Goal: Contribute content: Contribute content

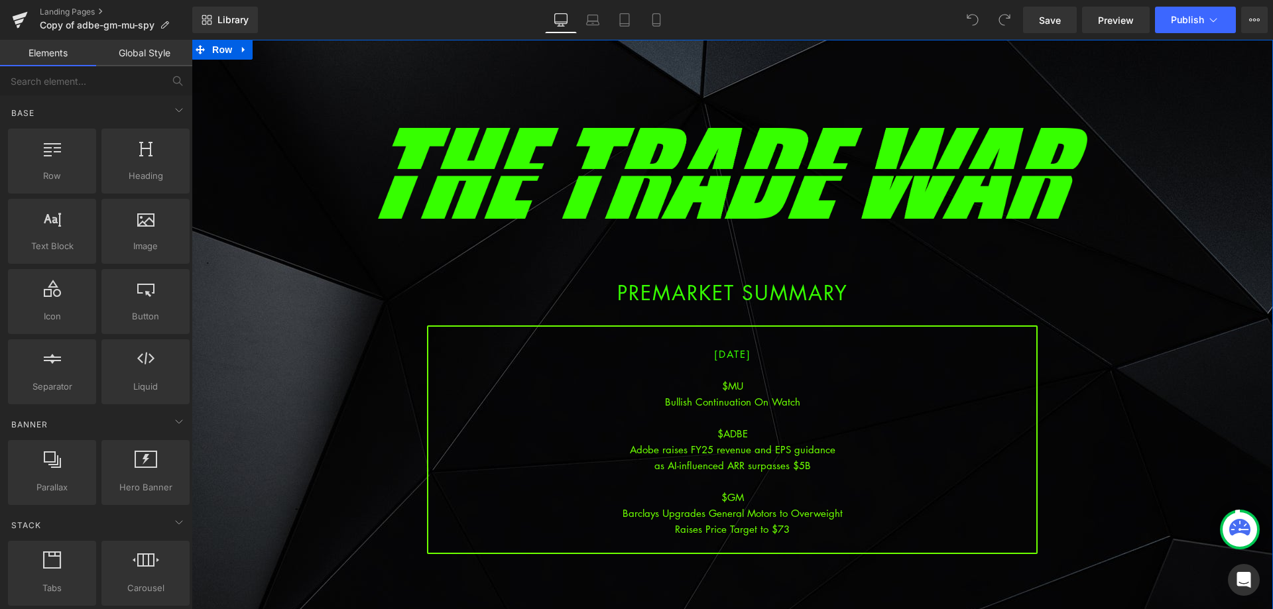
drag, startPoint x: 632, startPoint y: 457, endPoint x: 666, endPoint y: 412, distance: 56.0
click at [632, 457] on div "Adobe raises FY25 revenue and EPS guidance" at bounding box center [732, 449] width 608 height 16
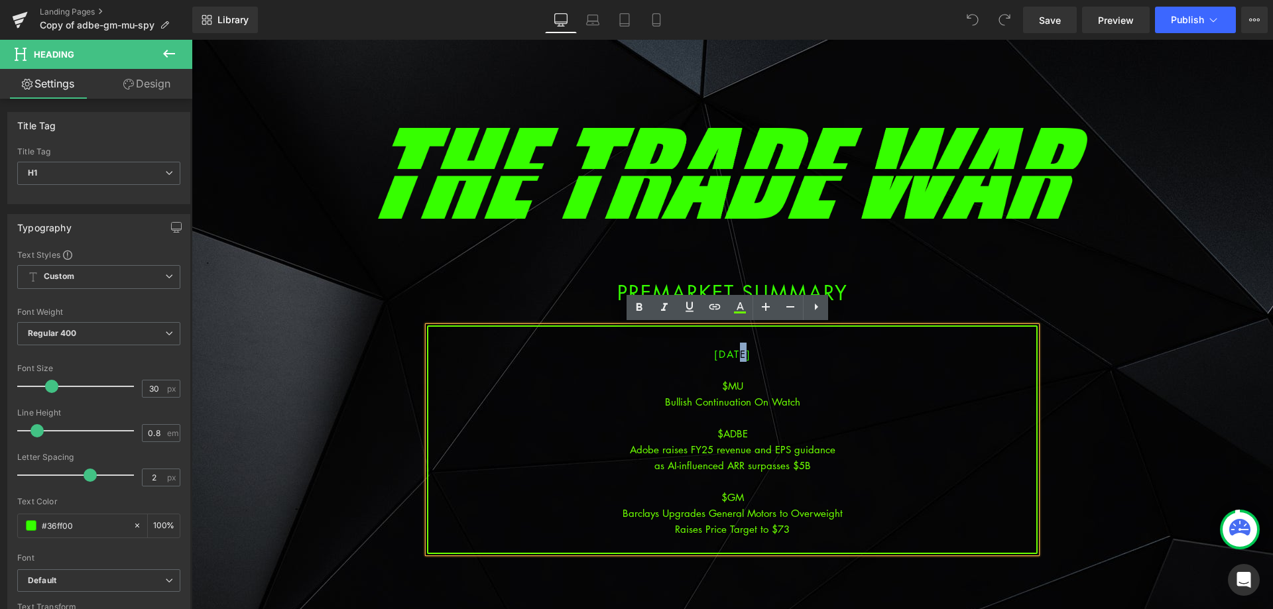
click at [722, 357] on span "[DATE]" at bounding box center [732, 353] width 37 height 13
click at [726, 404] on div "Bullish Continuation On Watch" at bounding box center [732, 402] width 608 height 16
drag, startPoint x: 728, startPoint y: 349, endPoint x: 722, endPoint y: 354, distance: 7.6
click at [722, 354] on span "[DATE]" at bounding box center [732, 353] width 37 height 13
click at [731, 400] on div "Bullish Continuation On Watch" at bounding box center [732, 402] width 608 height 16
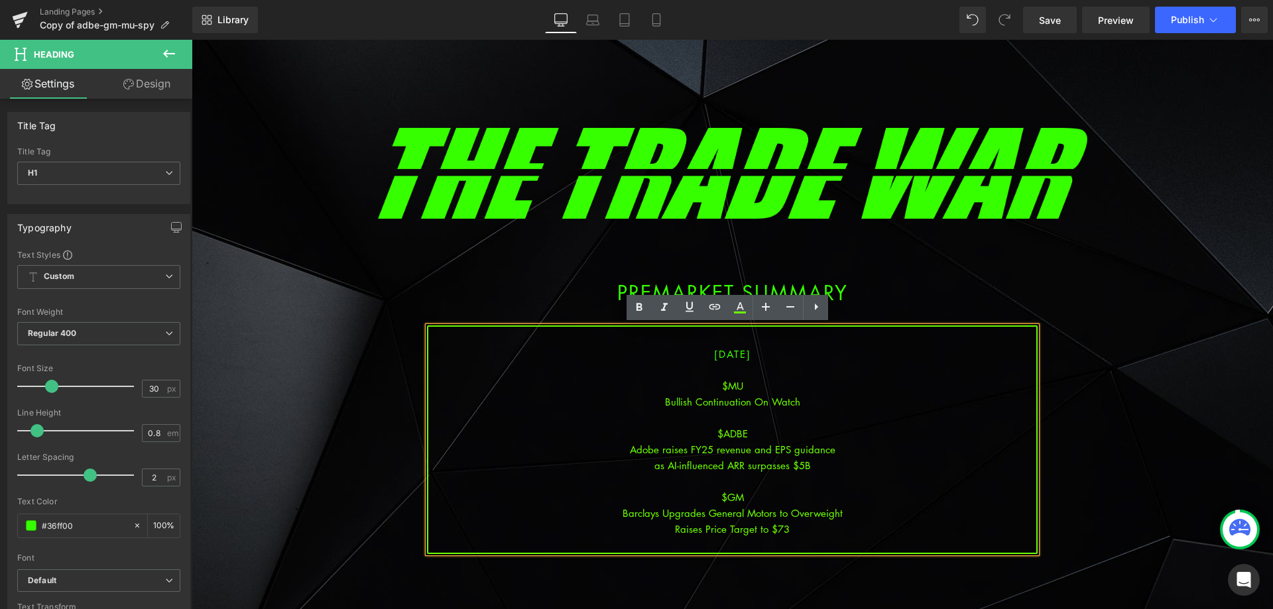
drag, startPoint x: 869, startPoint y: 512, endPoint x: 799, endPoint y: 523, distance: 70.5
click at [857, 512] on div "Barclays Upgrades General Motors to Overweight" at bounding box center [732, 513] width 608 height 16
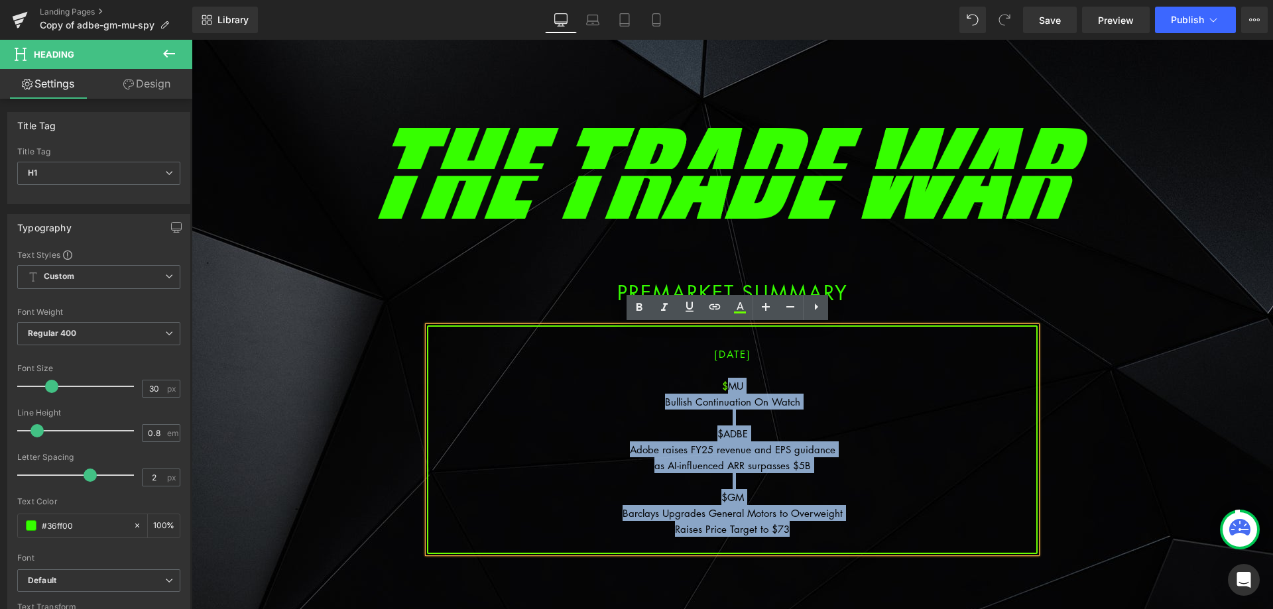
drag, startPoint x: 760, startPoint y: 492, endPoint x: 723, endPoint y: 387, distance: 110.9
click at [723, 387] on div "[DATE] $MU Bullish Continuation On Watch $ADBE Adobe raises FY25 revenue and EP…" at bounding box center [732, 439] width 611 height 229
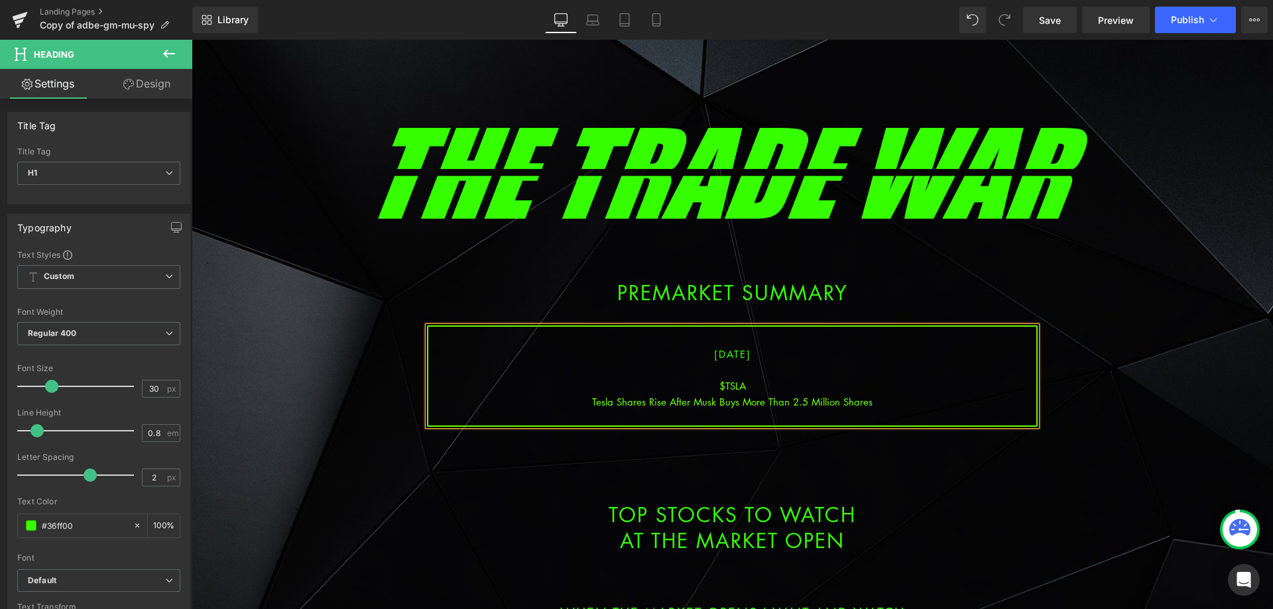
click at [738, 404] on div "Tesla Shares Rise After Musk Buys More Than 2.5 Million Shares" at bounding box center [732, 402] width 608 height 16
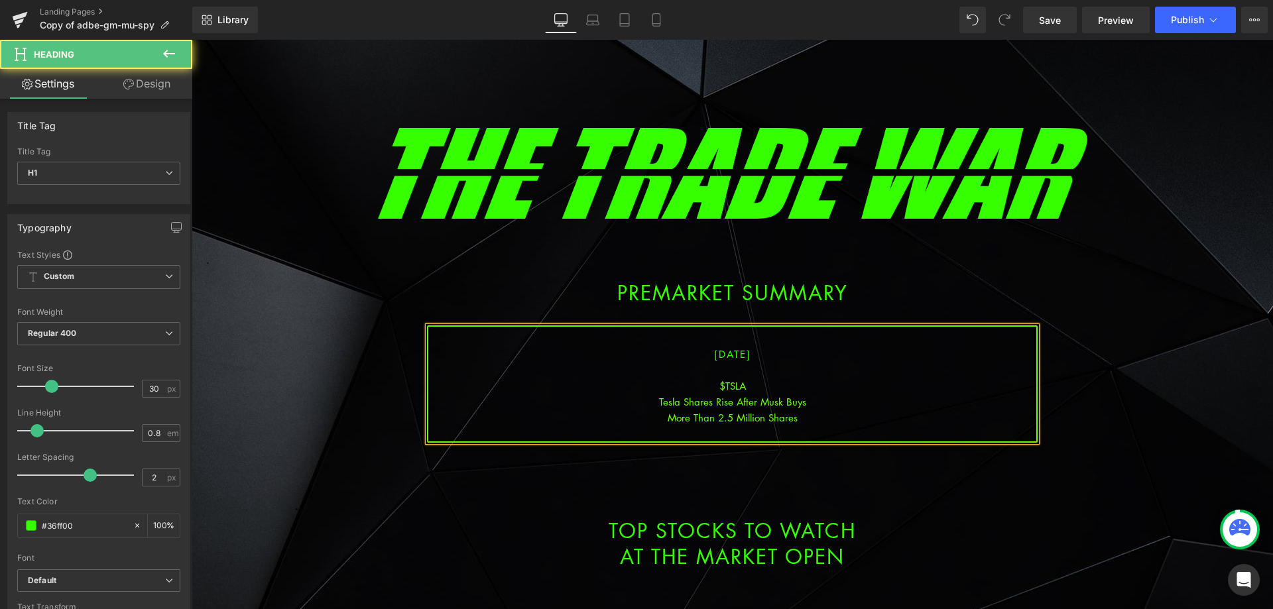
click at [819, 420] on div "More Than 2.5 Million Shares" at bounding box center [732, 418] width 608 height 16
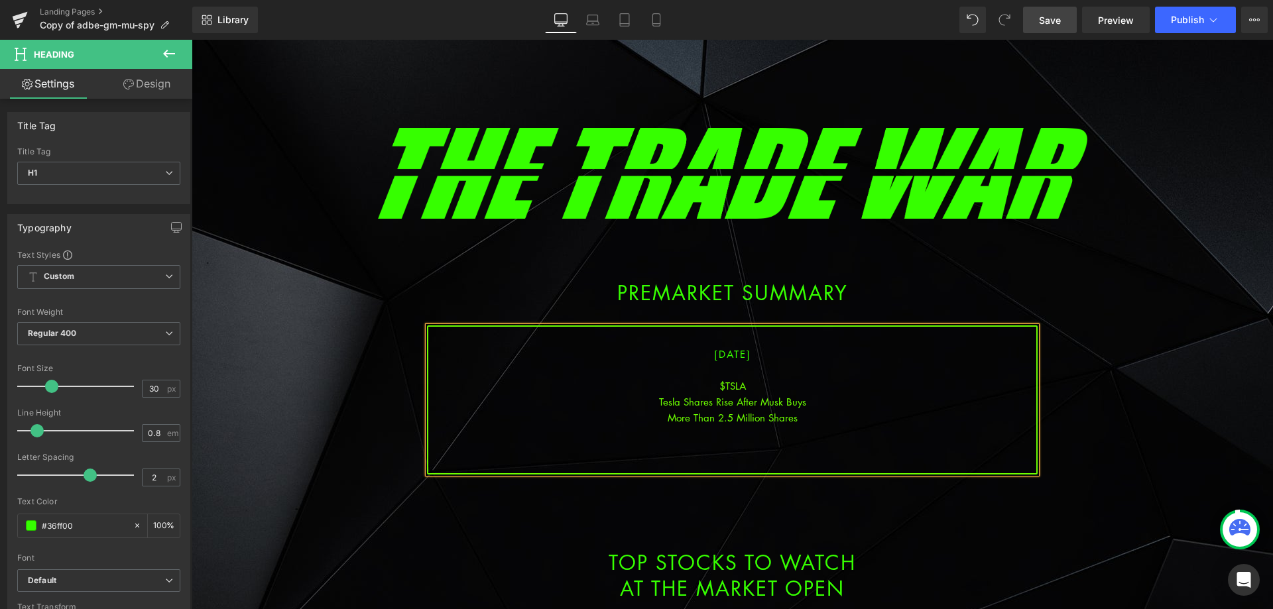
click at [1048, 21] on span "Save" at bounding box center [1050, 20] width 22 height 14
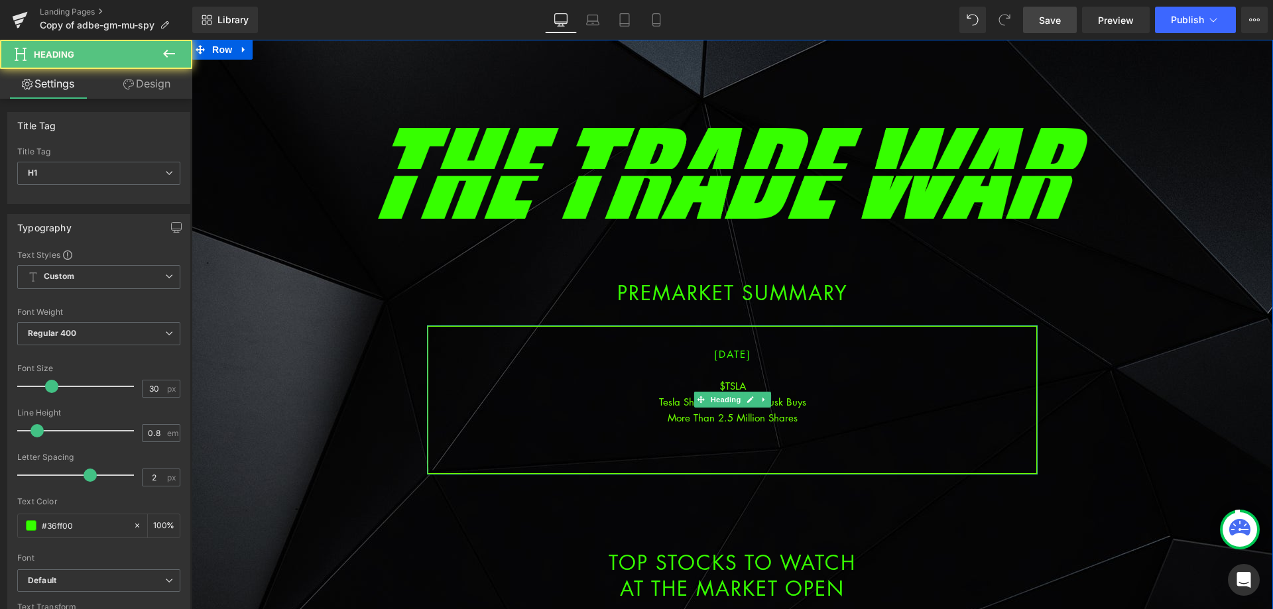
click at [737, 439] on div at bounding box center [732, 434] width 608 height 16
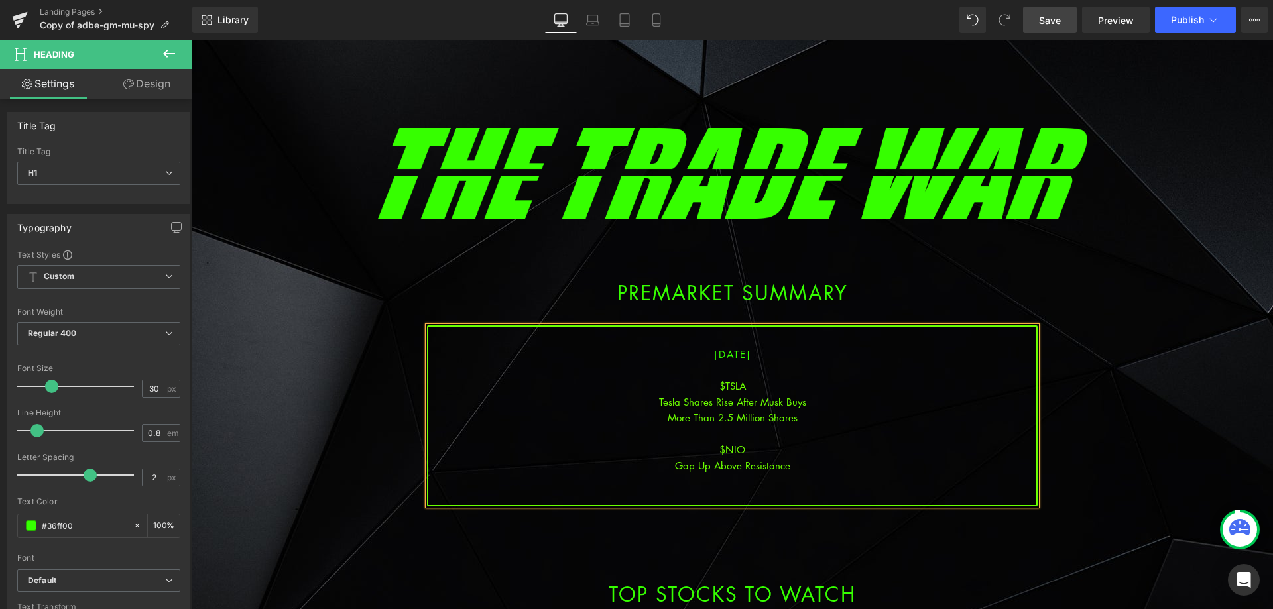
click at [1048, 23] on span "Save" at bounding box center [1050, 20] width 22 height 14
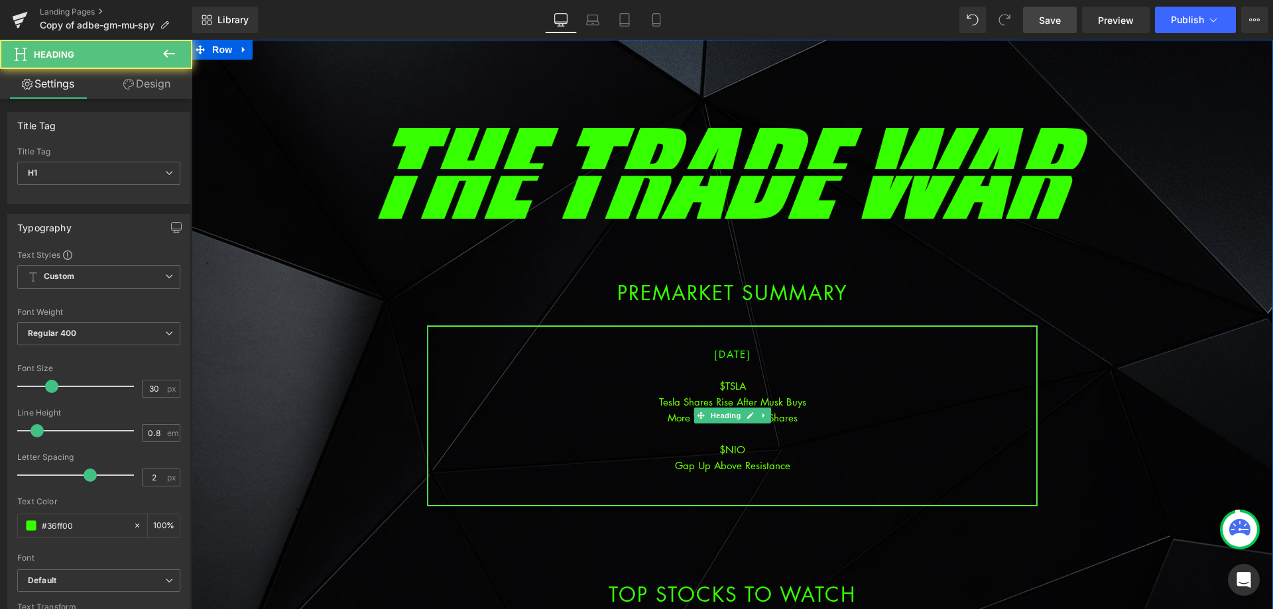
click at [758, 493] on div at bounding box center [732, 497] width 608 height 16
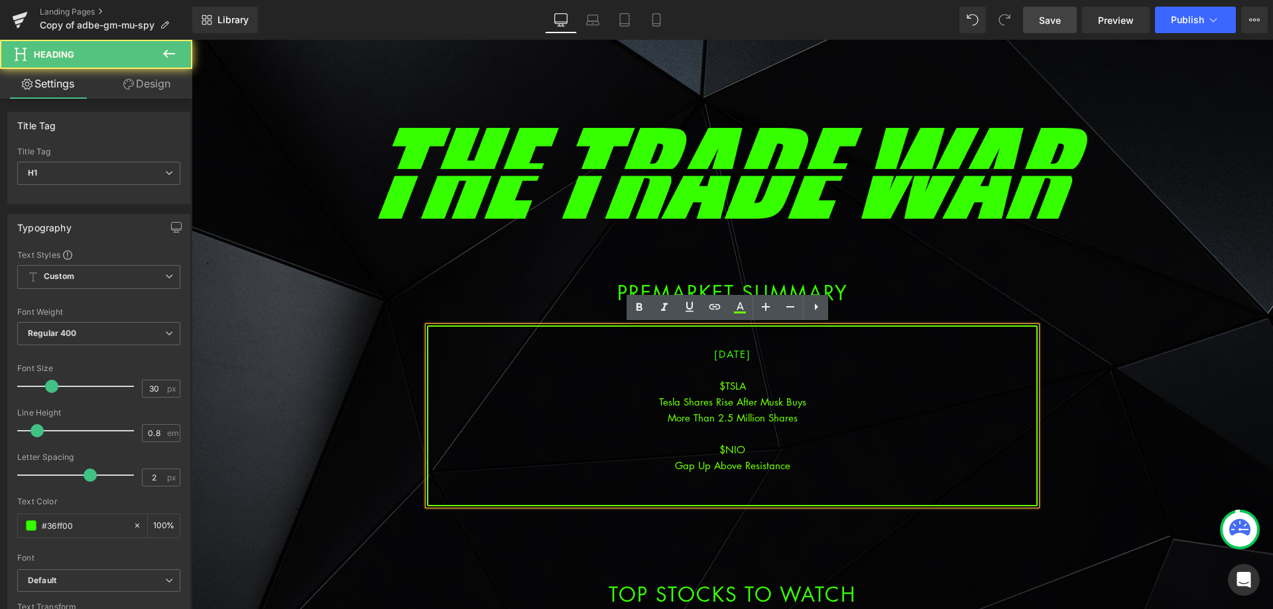
click at [805, 418] on div "More Than 2.5 Million Shares" at bounding box center [732, 418] width 608 height 16
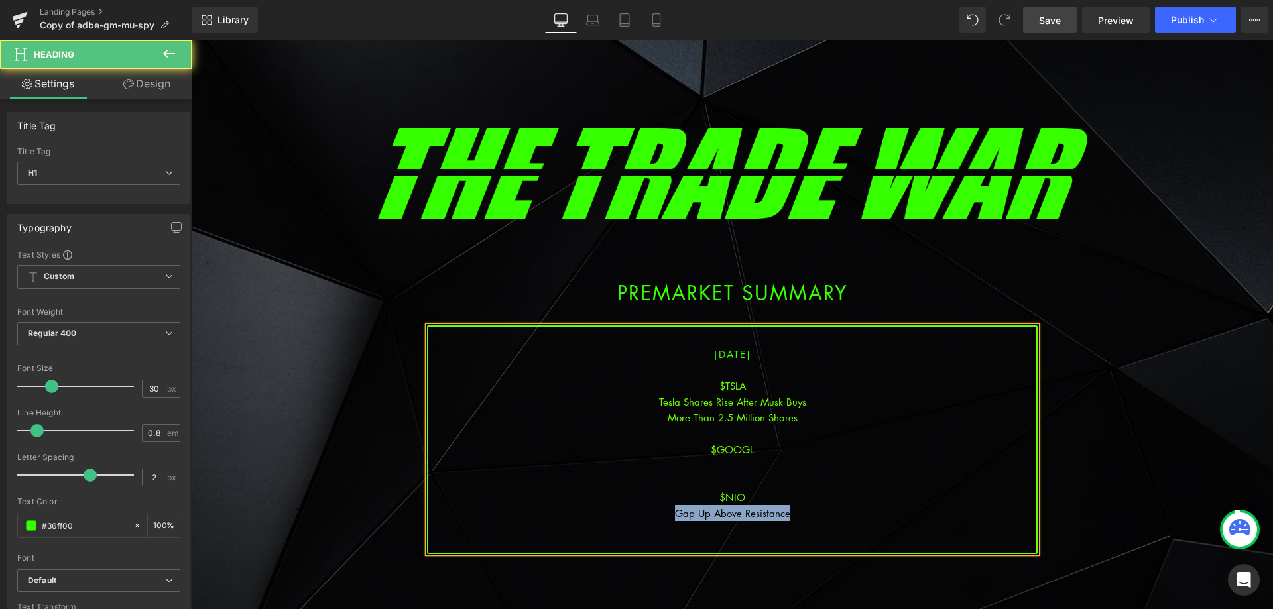
drag, startPoint x: 800, startPoint y: 514, endPoint x: 664, endPoint y: 515, distance: 136.6
click at [664, 515] on div "Gap Up Above Resistance" at bounding box center [732, 513] width 608 height 16
copy div "Gap Up Above Resistance"
click at [740, 461] on div at bounding box center [732, 465] width 608 height 16
click at [763, 500] on div "$NIO" at bounding box center [732, 497] width 608 height 16
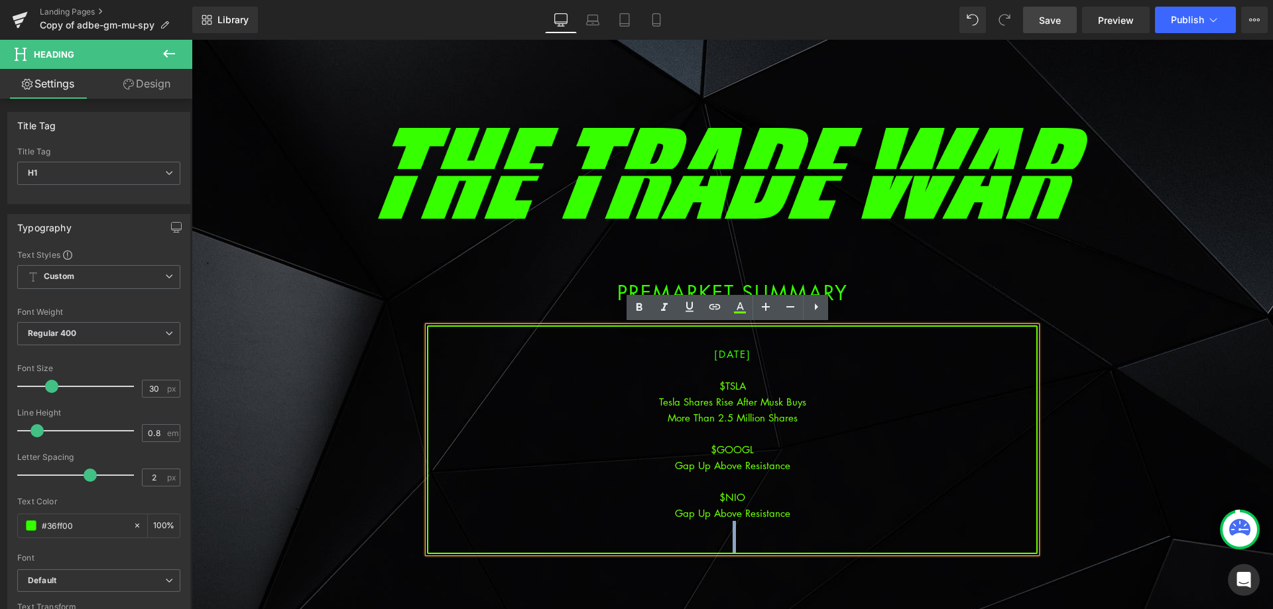
click at [762, 537] on div "[DATE] $TSLA Tesla Shares Rise After Musk Buys More Than 2.5 Million Shares $GO…" at bounding box center [732, 439] width 611 height 229
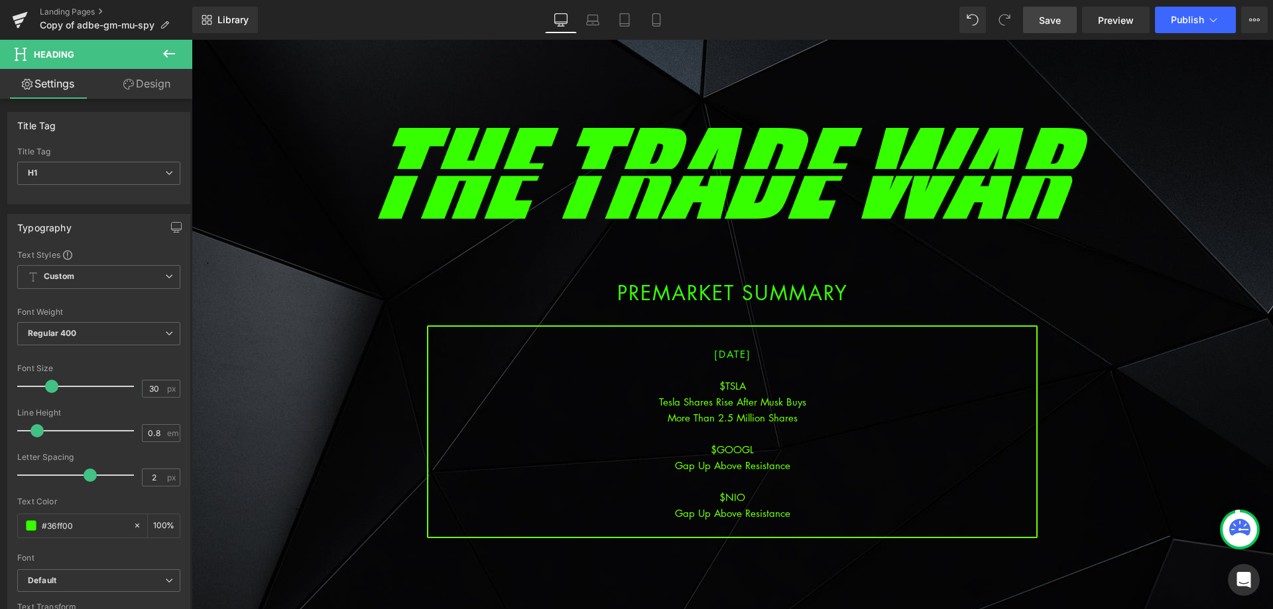
click at [1042, 13] on span "Save" at bounding box center [1050, 20] width 22 height 14
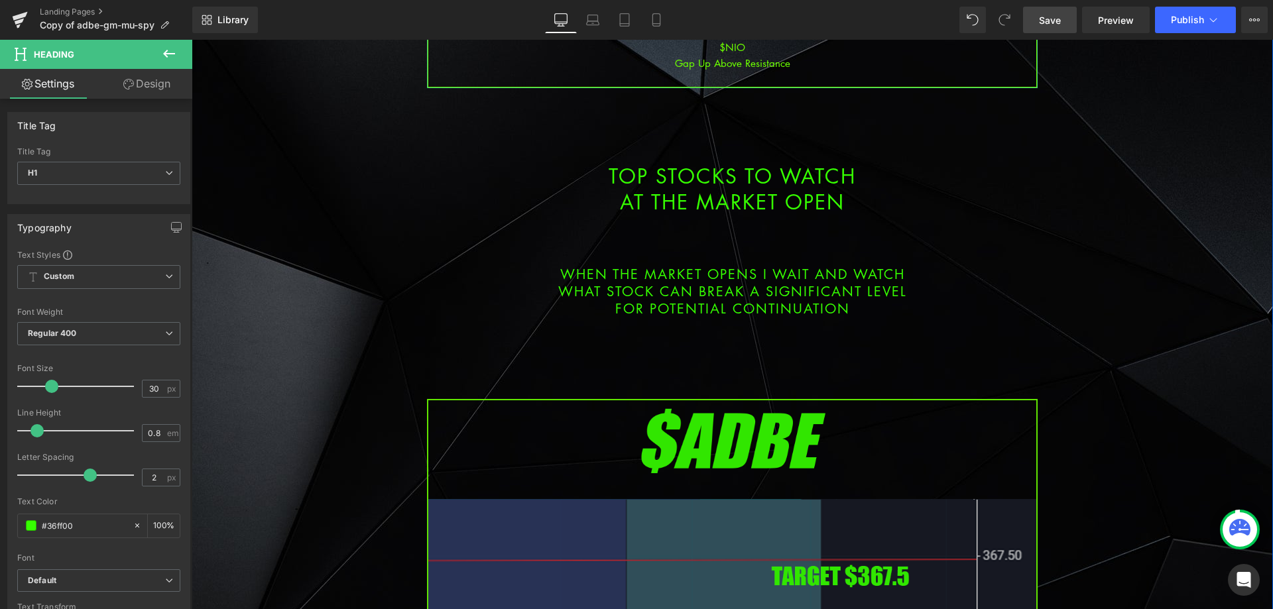
scroll to position [663, 0]
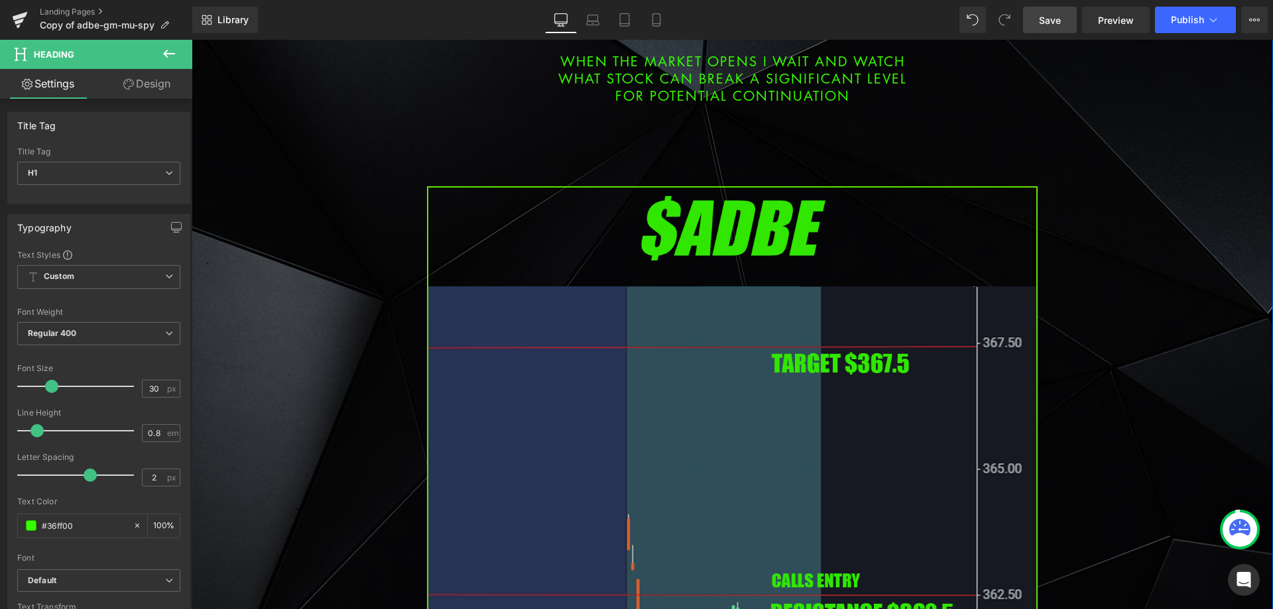
drag, startPoint x: 650, startPoint y: 393, endPoint x: 510, endPoint y: 354, distance: 144.6
click at [650, 393] on img at bounding box center [732, 534] width 611 height 696
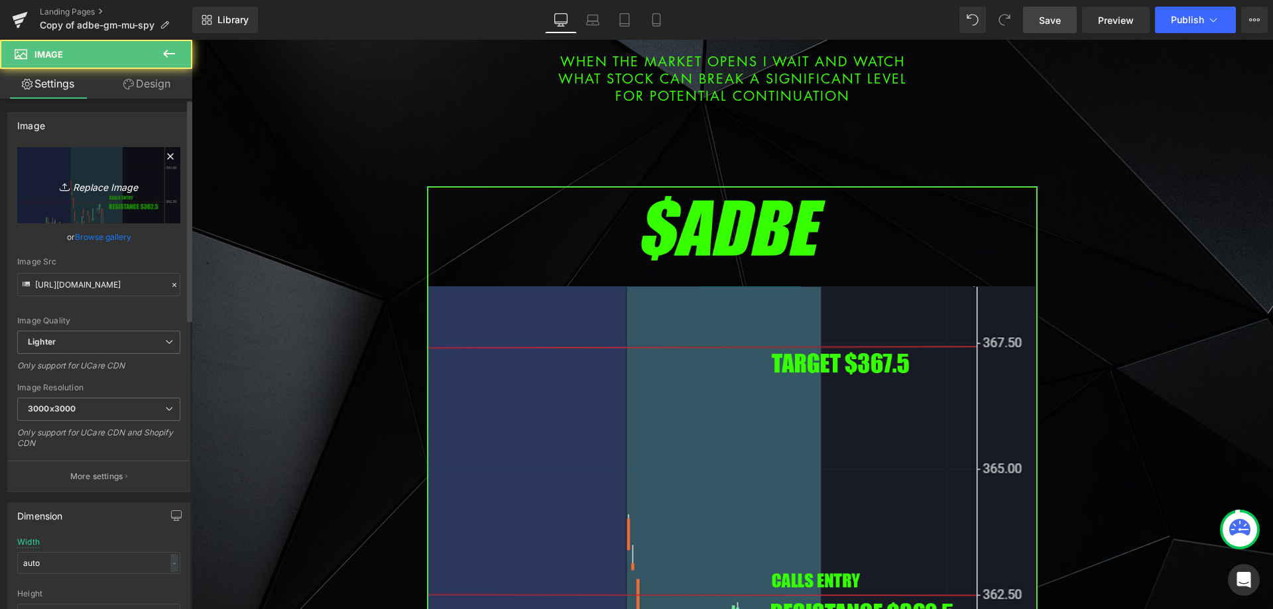
click at [103, 206] on link "Replace Image" at bounding box center [98, 185] width 163 height 76
type input "C:\fakepath\tsla.png"
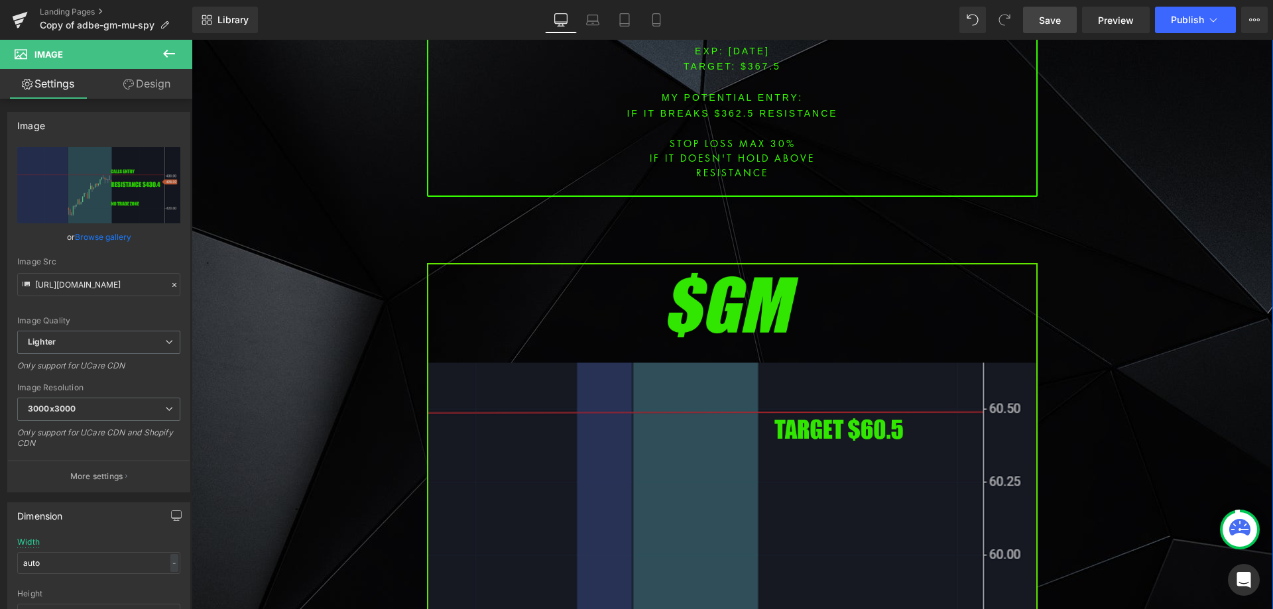
scroll to position [1591, 0]
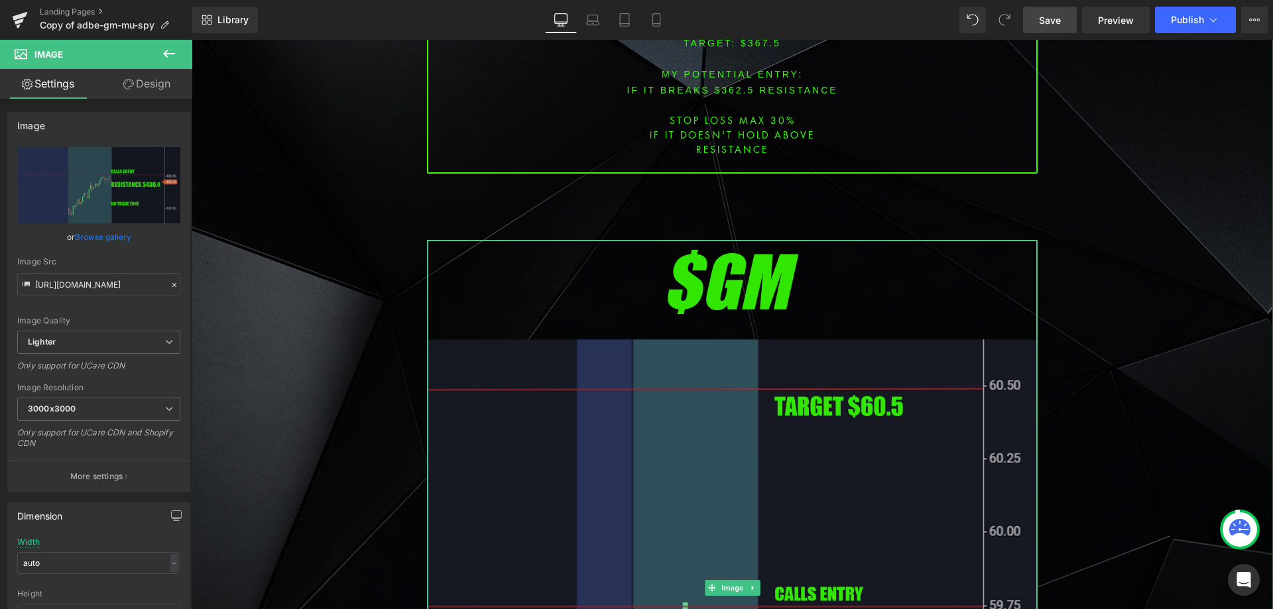
click at [603, 353] on img at bounding box center [732, 588] width 611 height 696
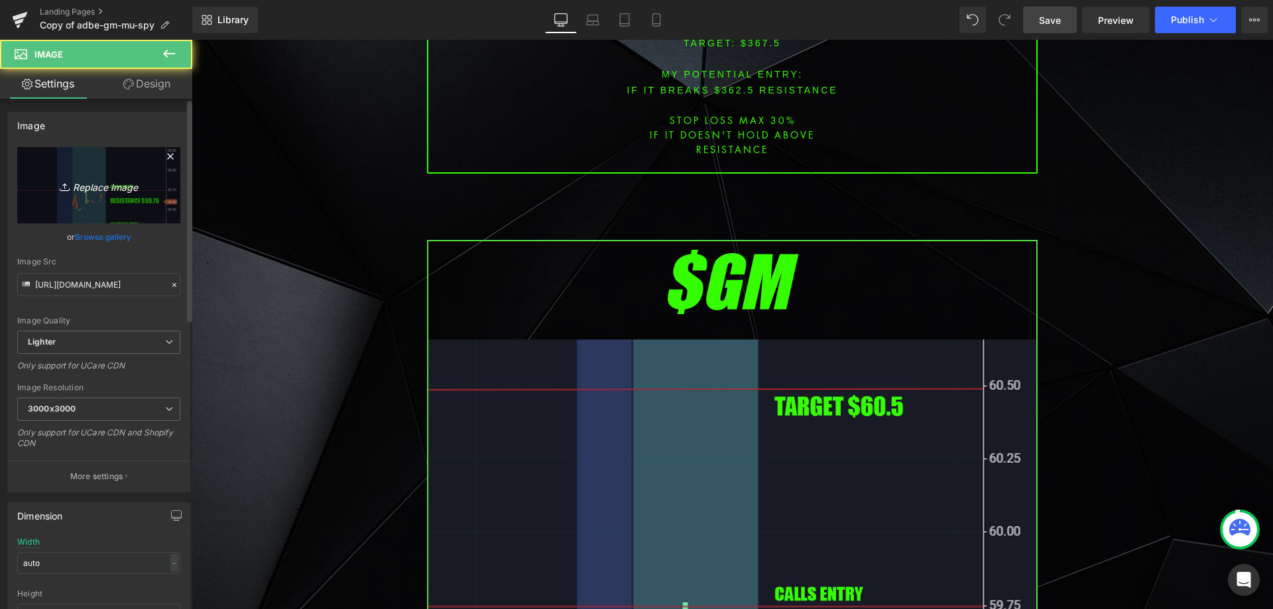
click at [143, 179] on icon "Replace Image" at bounding box center [99, 185] width 106 height 17
type input "C:\fakepath\nio.png"
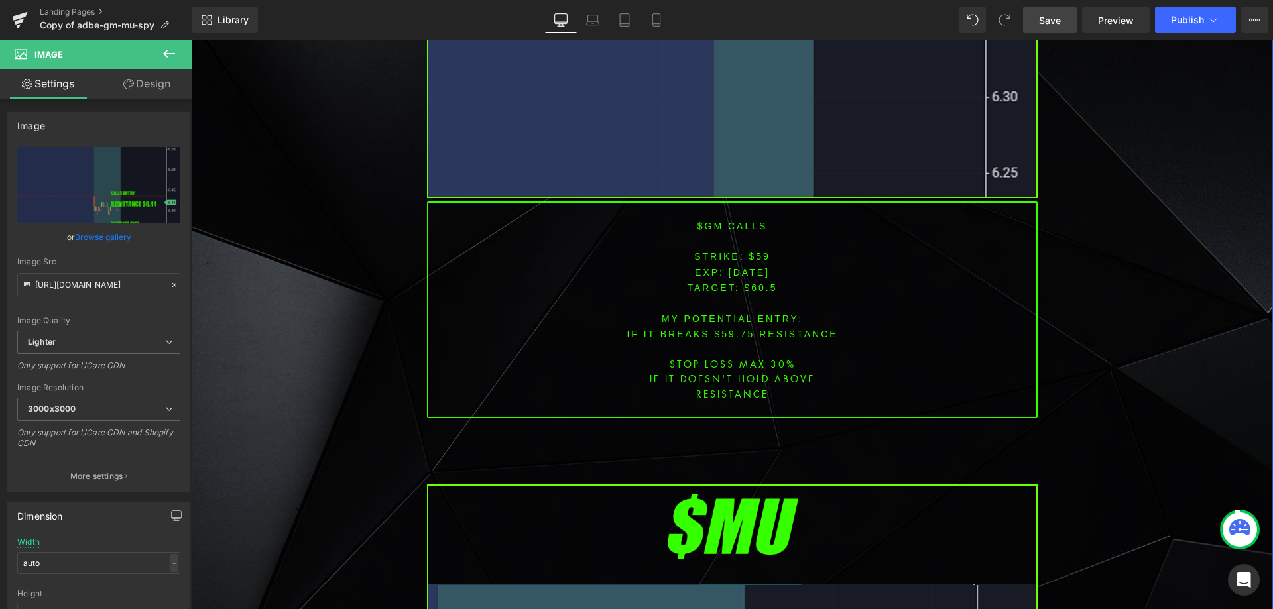
scroll to position [2652, 0]
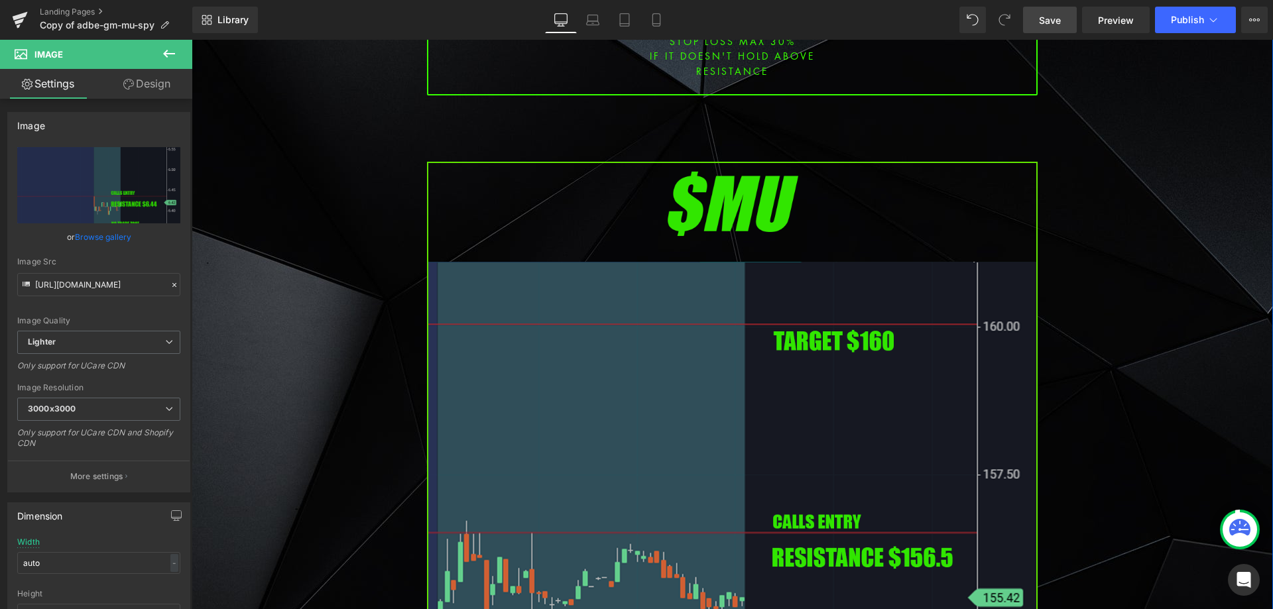
click at [609, 336] on img at bounding box center [732, 510] width 611 height 696
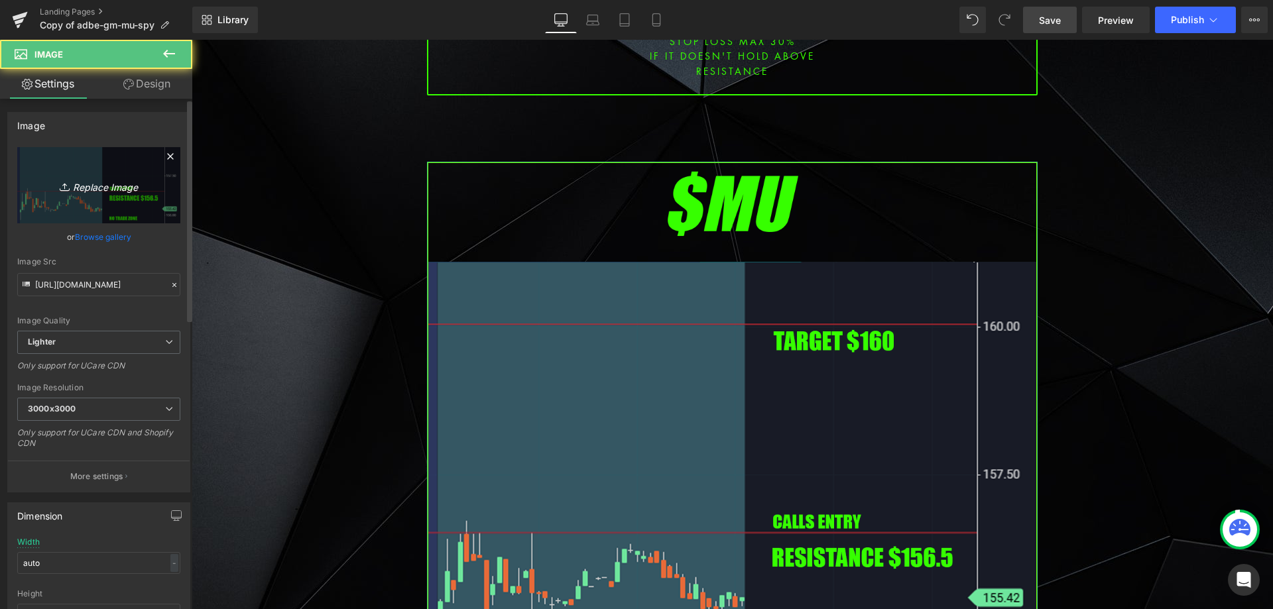
click at [83, 169] on link "Replace Image" at bounding box center [98, 185] width 163 height 76
type input "C:\fakepath\googl.png"
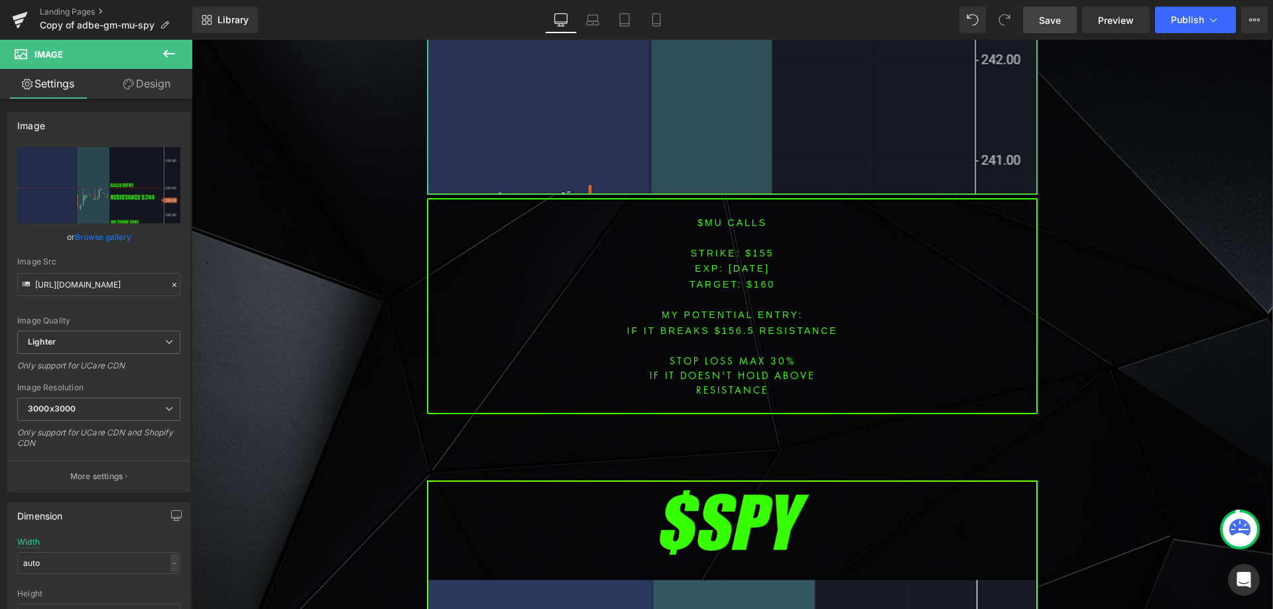
scroll to position [3646, 0]
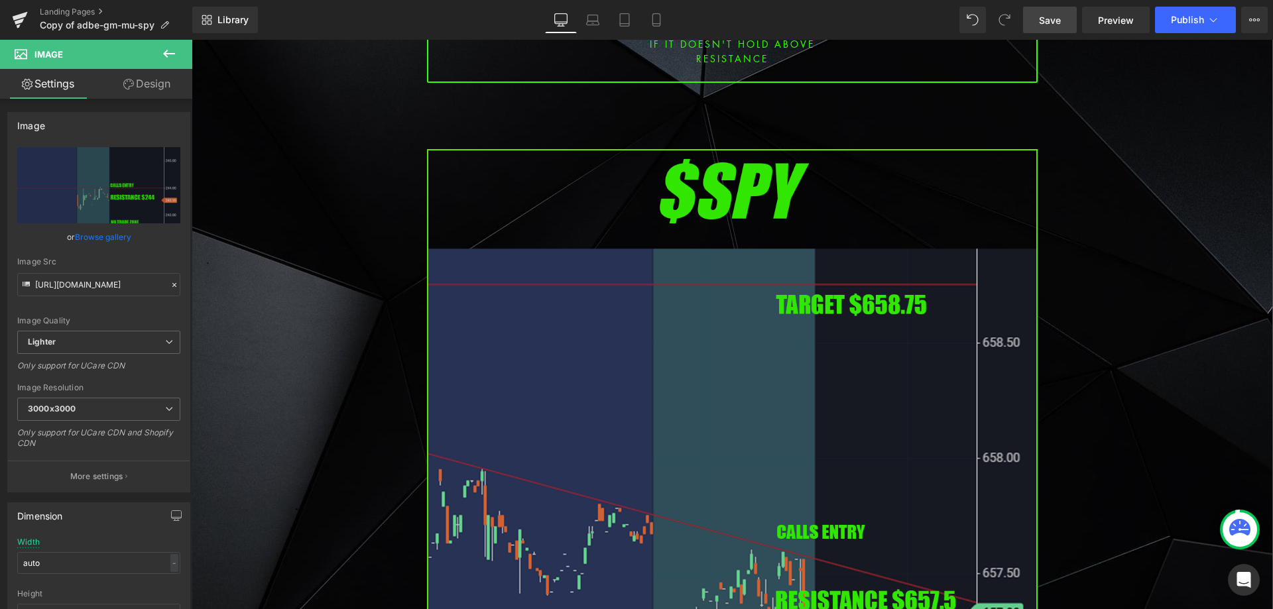
click at [630, 299] on img at bounding box center [732, 497] width 611 height 696
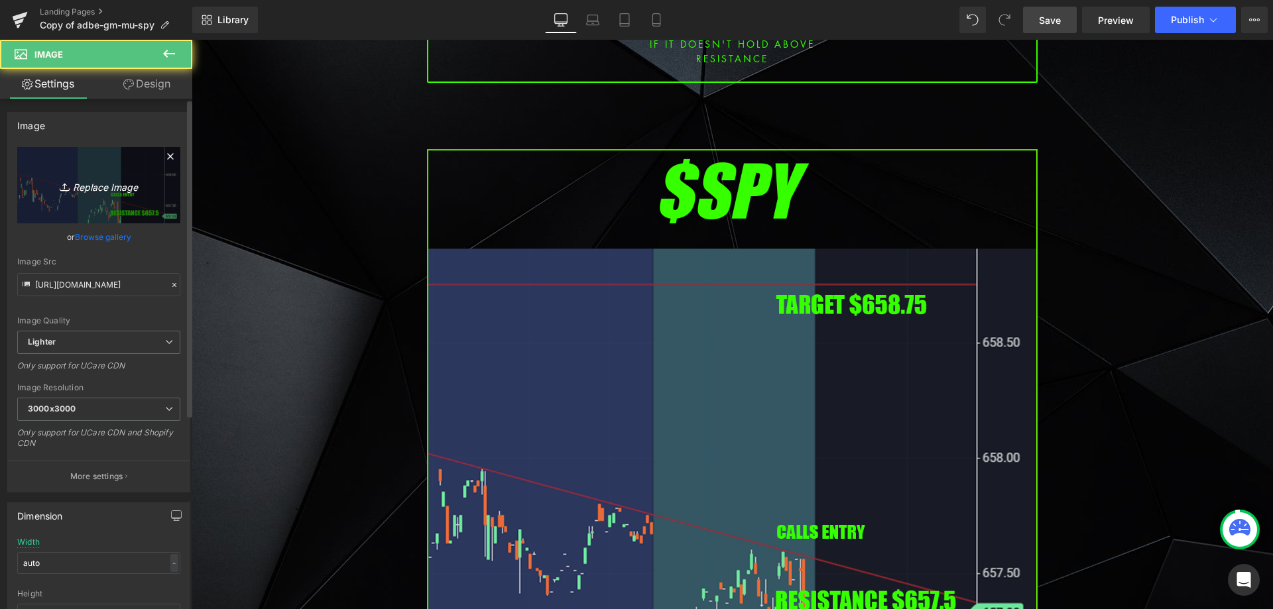
click at [144, 190] on icon "Replace Image" at bounding box center [99, 185] width 106 height 17
type input "C:\fakepath\spy.png"
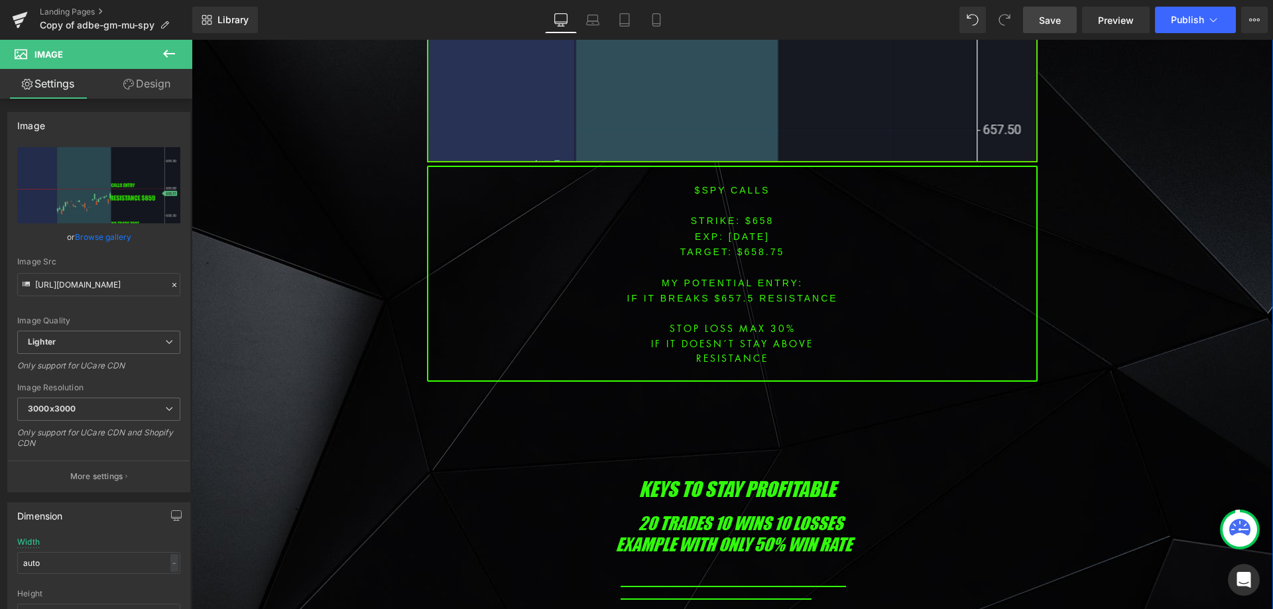
scroll to position [4110, 0]
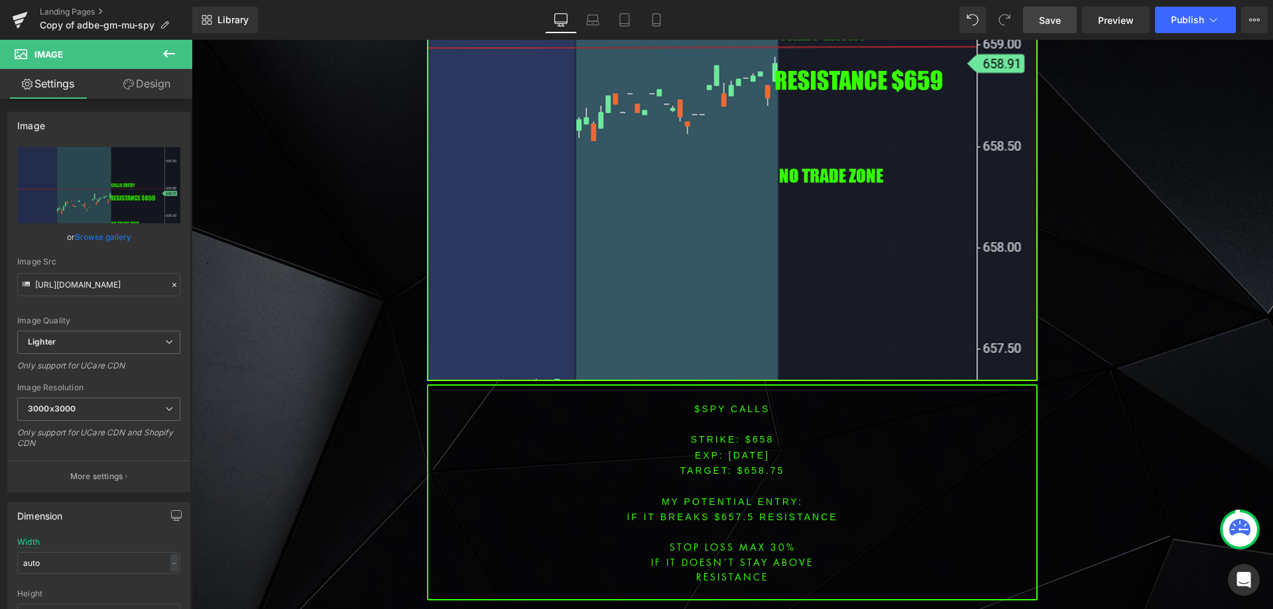
click at [1051, 23] on span "Save" at bounding box center [1050, 20] width 22 height 14
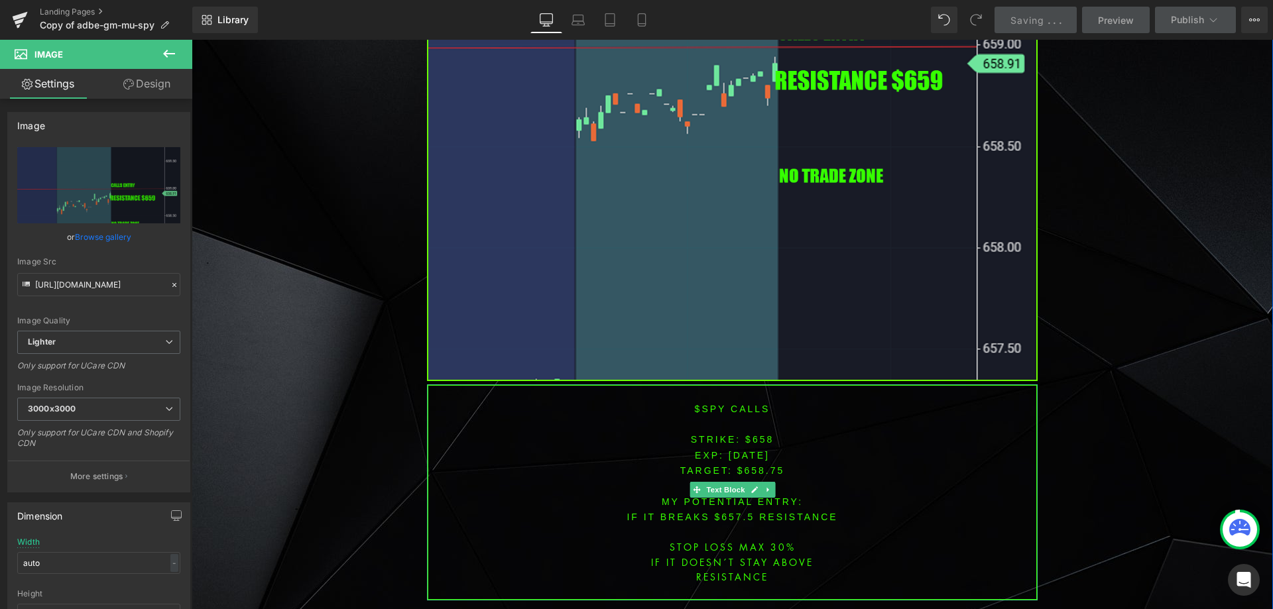
click at [754, 450] on span "[DATE]" at bounding box center [749, 455] width 41 height 11
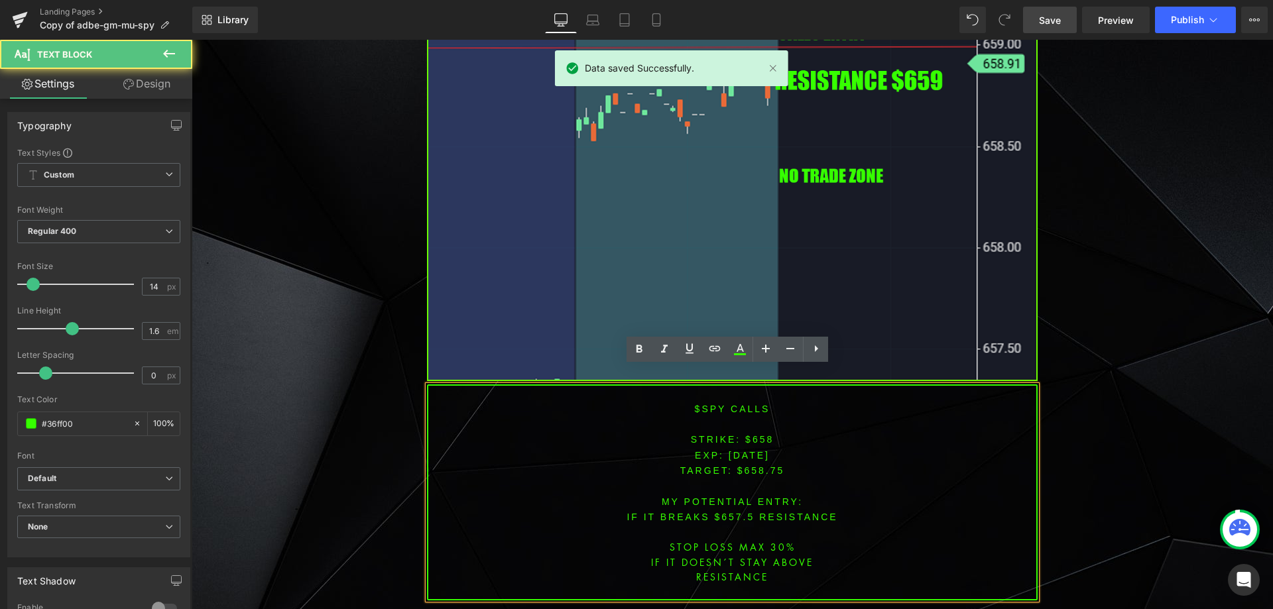
click at [754, 450] on span "[DATE]" at bounding box center [749, 455] width 41 height 11
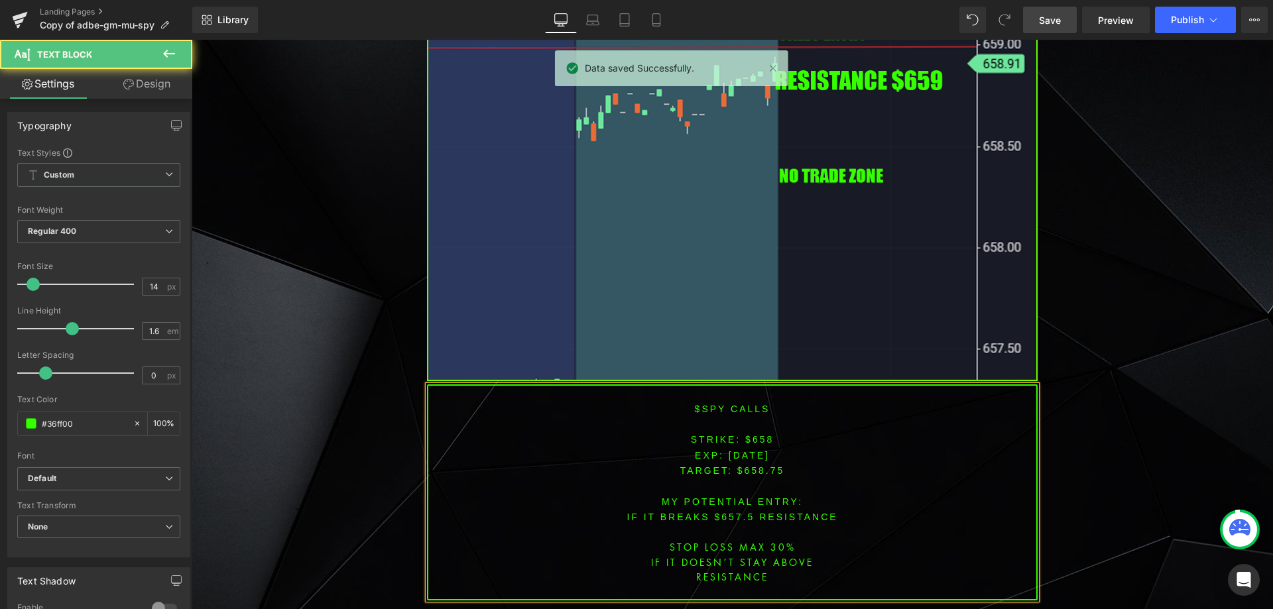
click at [758, 434] on font "STRIKE: $658" at bounding box center [733, 439] width 84 height 11
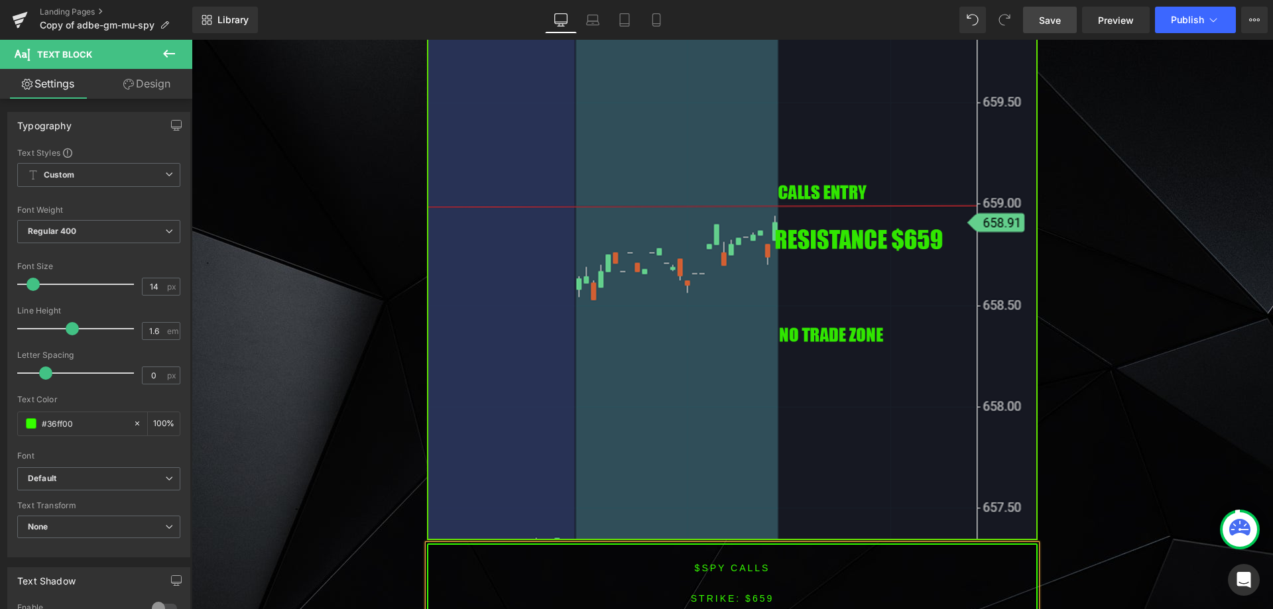
scroll to position [3993, 0]
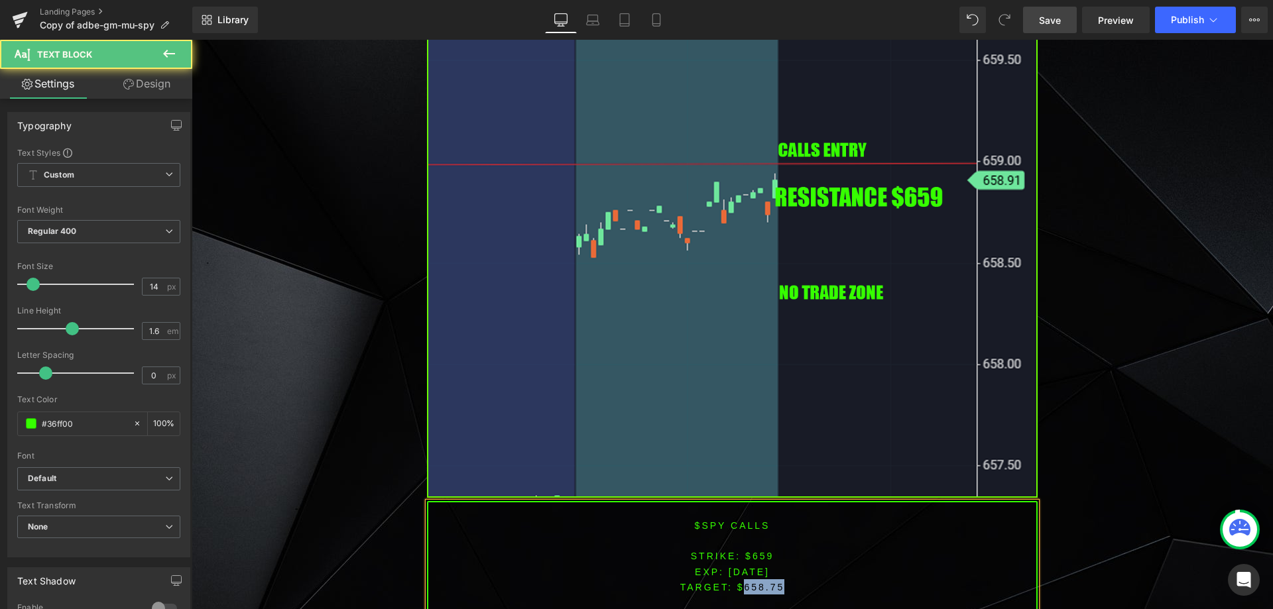
drag, startPoint x: 740, startPoint y: 567, endPoint x: 805, endPoint y: 565, distance: 65.0
click at [805, 579] on p "TARGET: $658.75" at bounding box center [732, 586] width 608 height 15
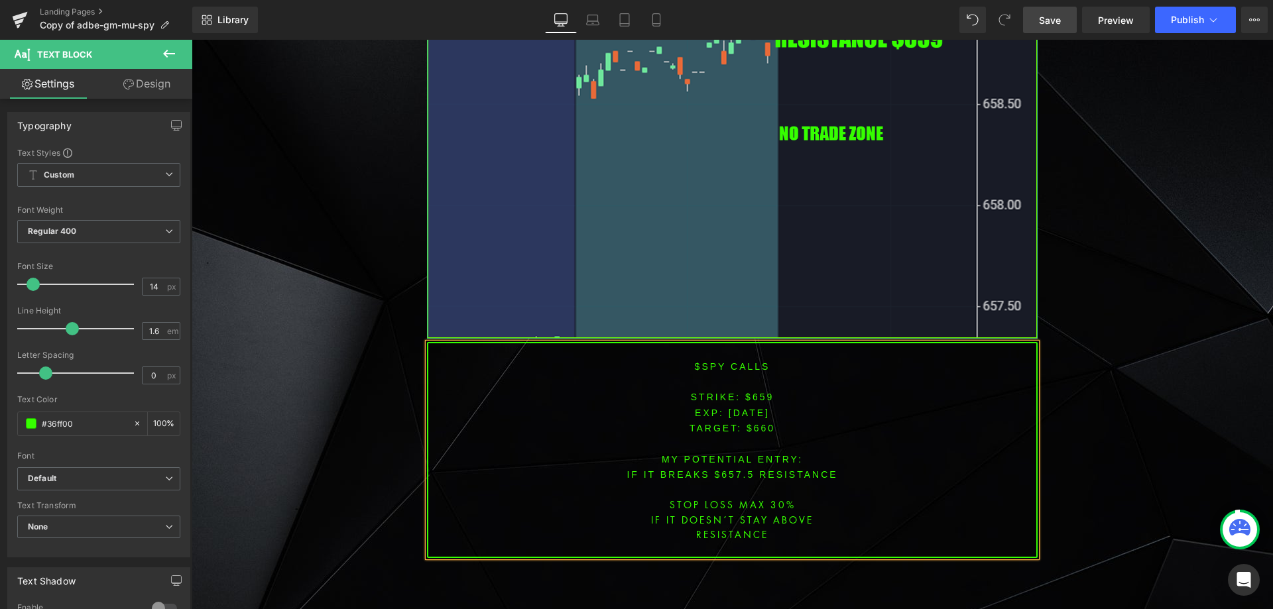
scroll to position [4156, 0]
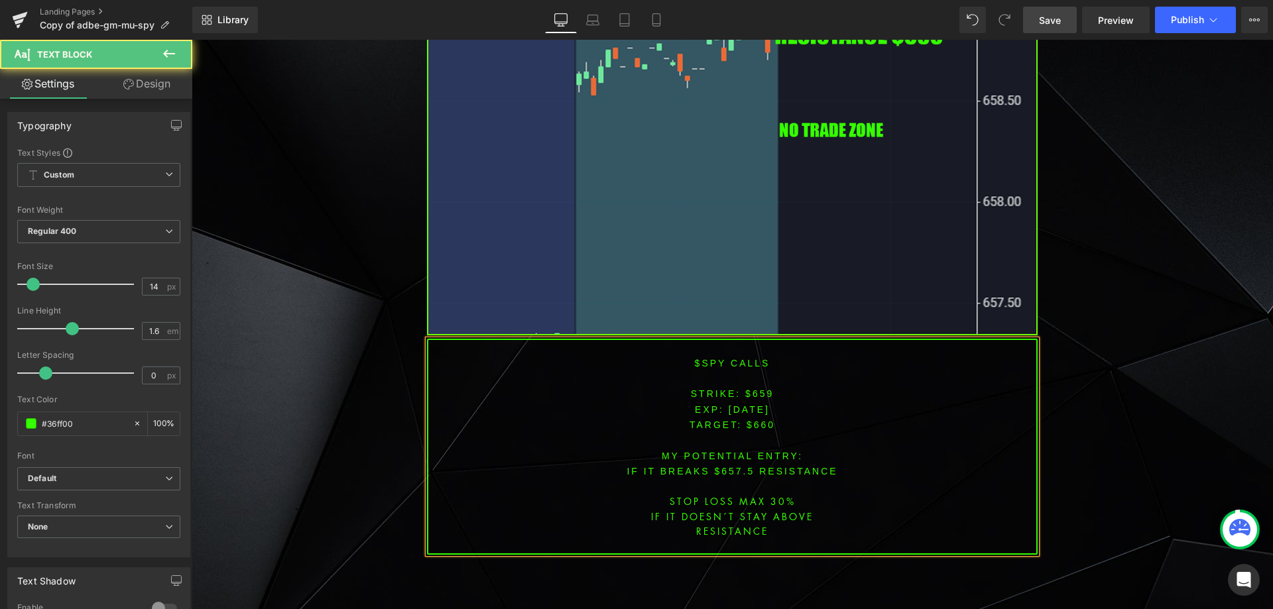
click at [727, 466] on font "IF IT breaks $657.5 resistance" at bounding box center [731, 471] width 211 height 11
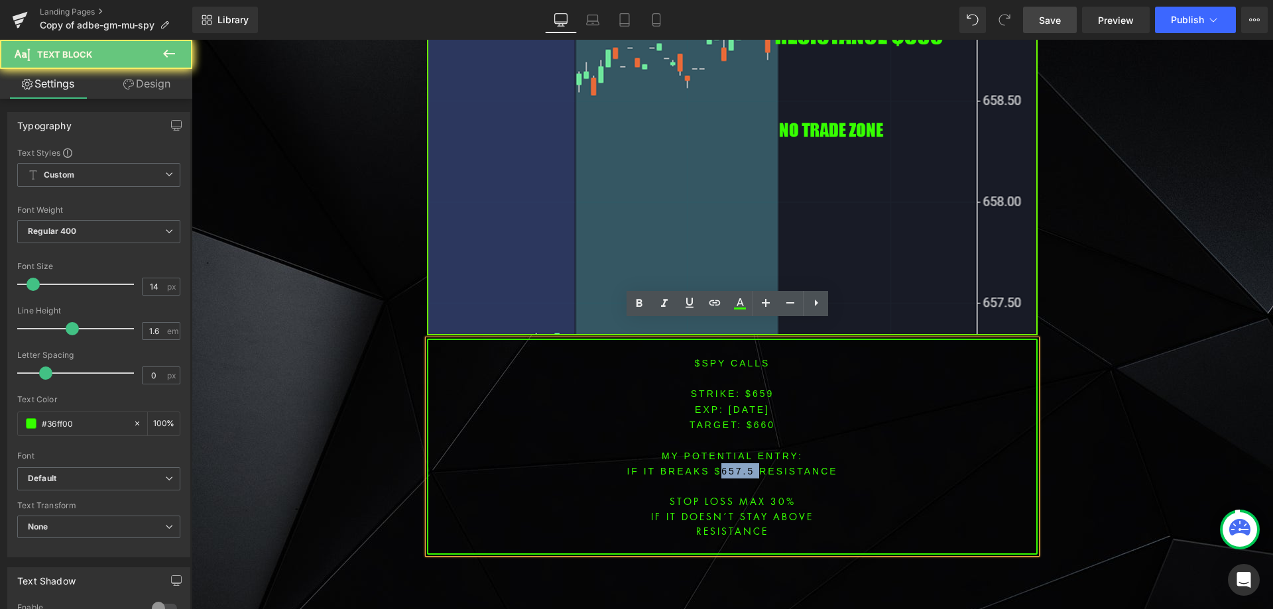
click at [727, 466] on font "IF IT breaks $657.5 resistance" at bounding box center [731, 471] width 211 height 11
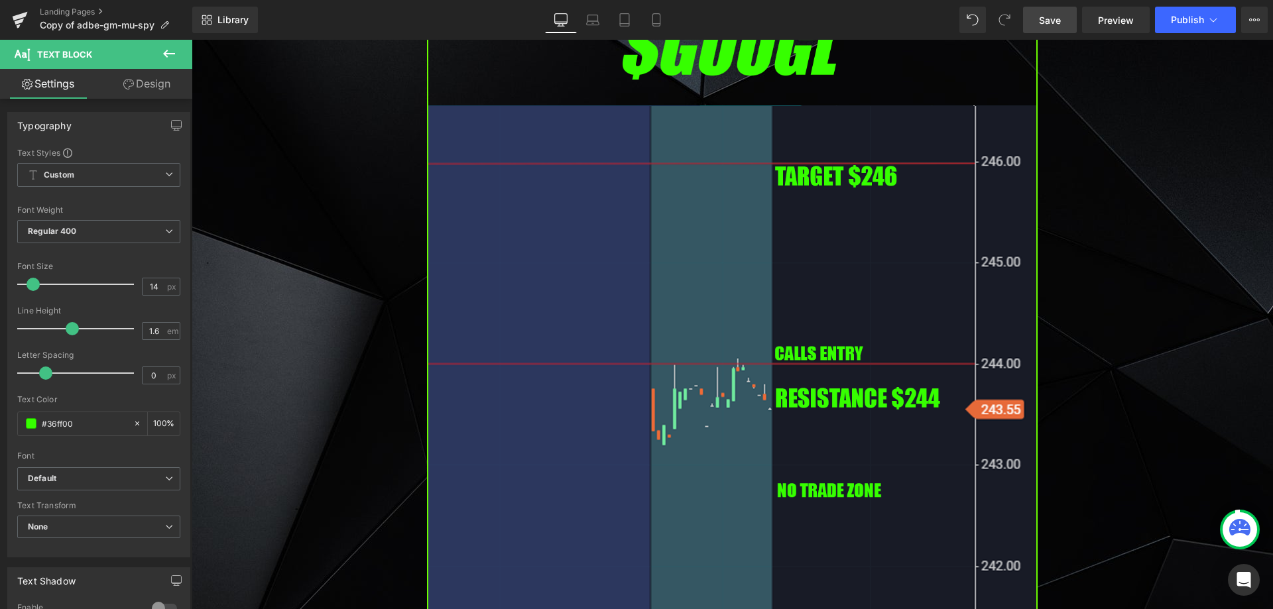
scroll to position [3139, 0]
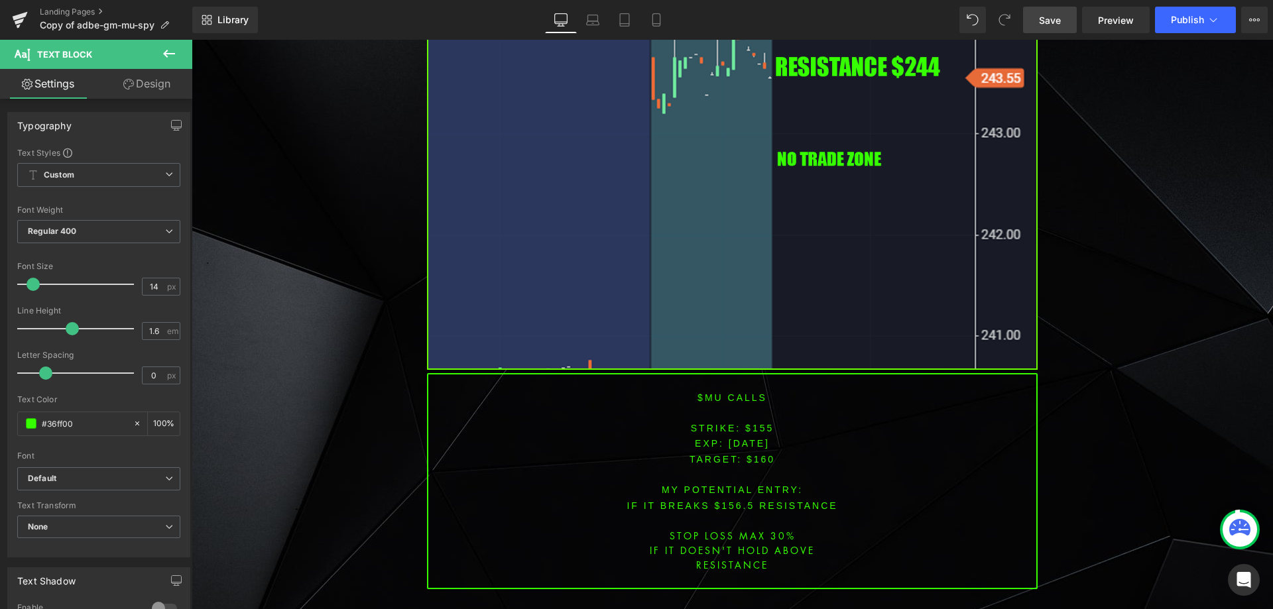
click at [701, 392] on font "$mu CALLS" at bounding box center [732, 397] width 70 height 11
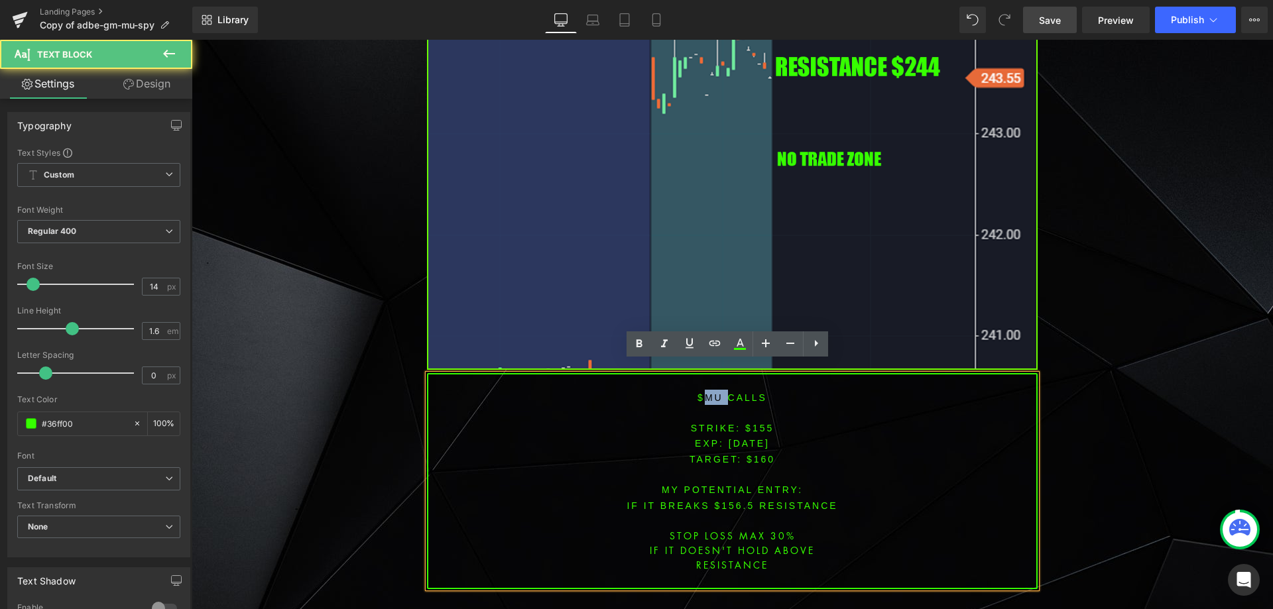
click at [701, 392] on font "$mu CALLS" at bounding box center [732, 397] width 70 height 11
drag, startPoint x: 762, startPoint y: 401, endPoint x: 755, endPoint y: 402, distance: 6.8
click at [762, 405] on p at bounding box center [732, 412] width 608 height 15
click at [748, 438] on span "[DATE]" at bounding box center [749, 443] width 41 height 11
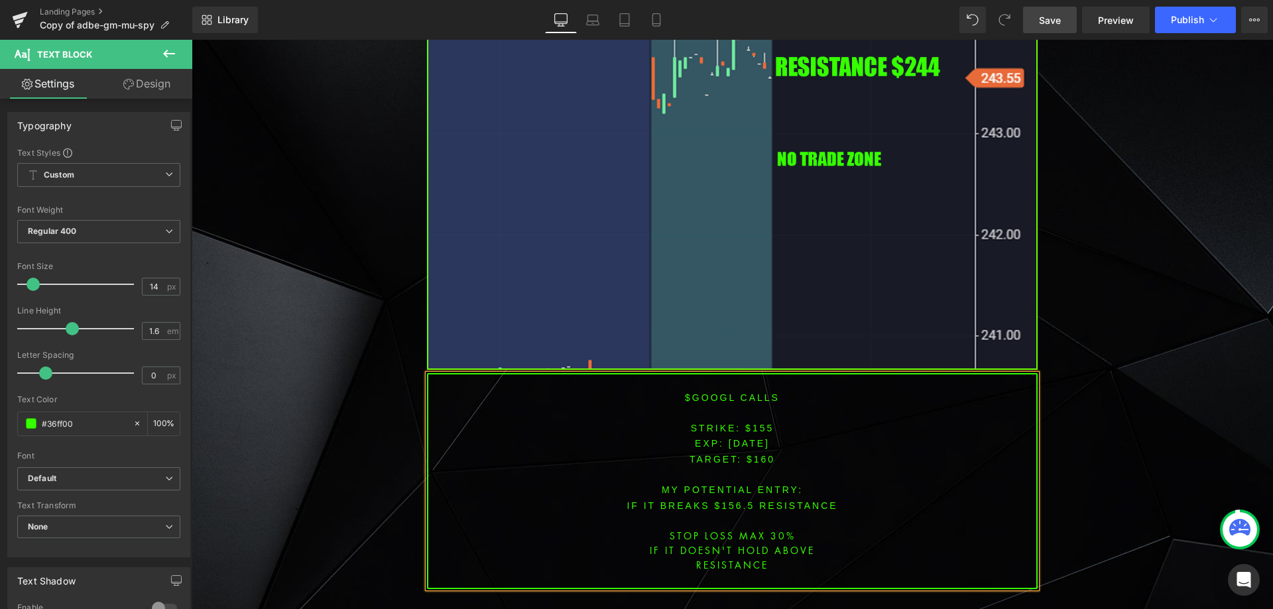
click at [760, 423] on font "STRIKE: $155" at bounding box center [733, 428] width 84 height 11
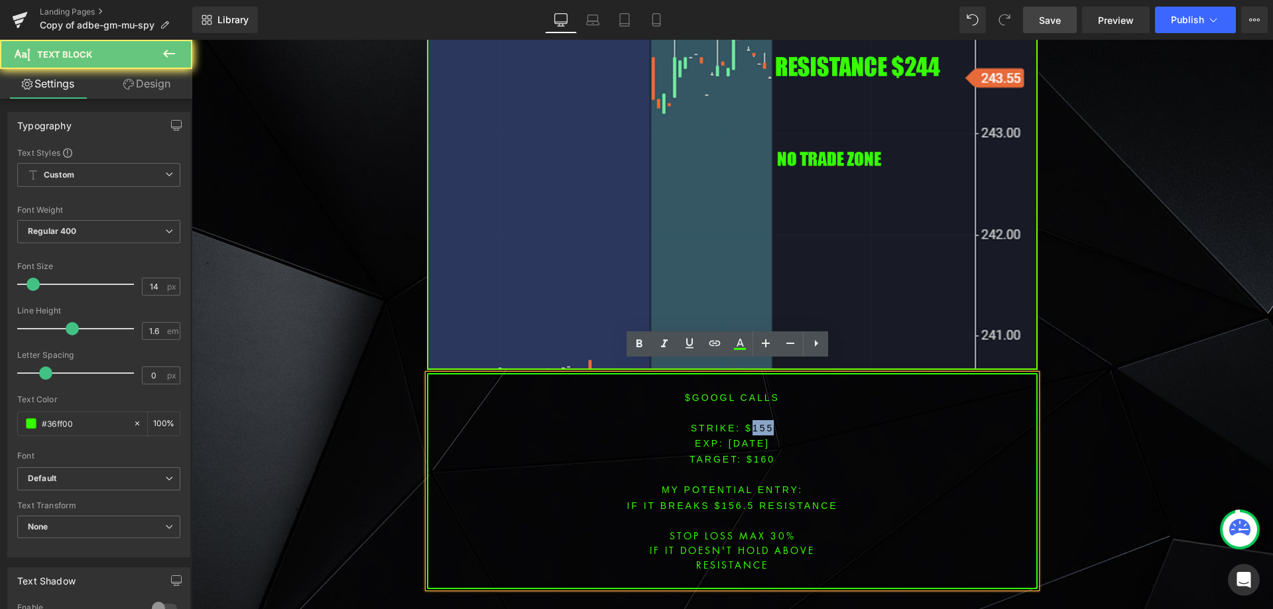
click at [760, 423] on font "STRIKE: $155" at bounding box center [733, 428] width 84 height 11
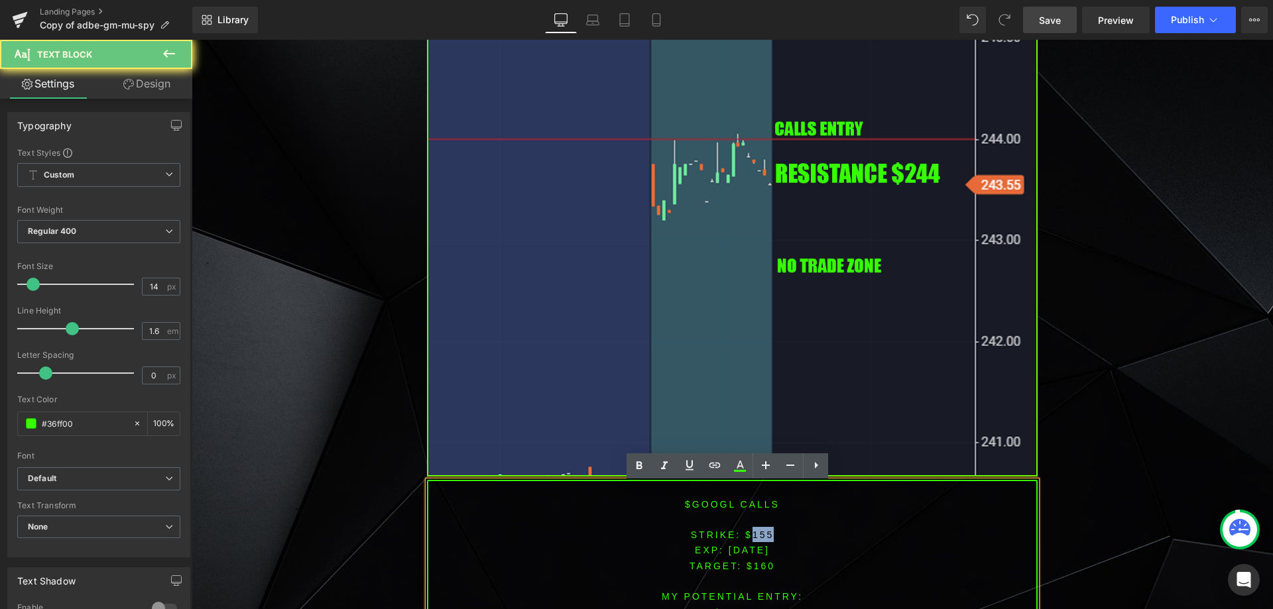
scroll to position [3007, 0]
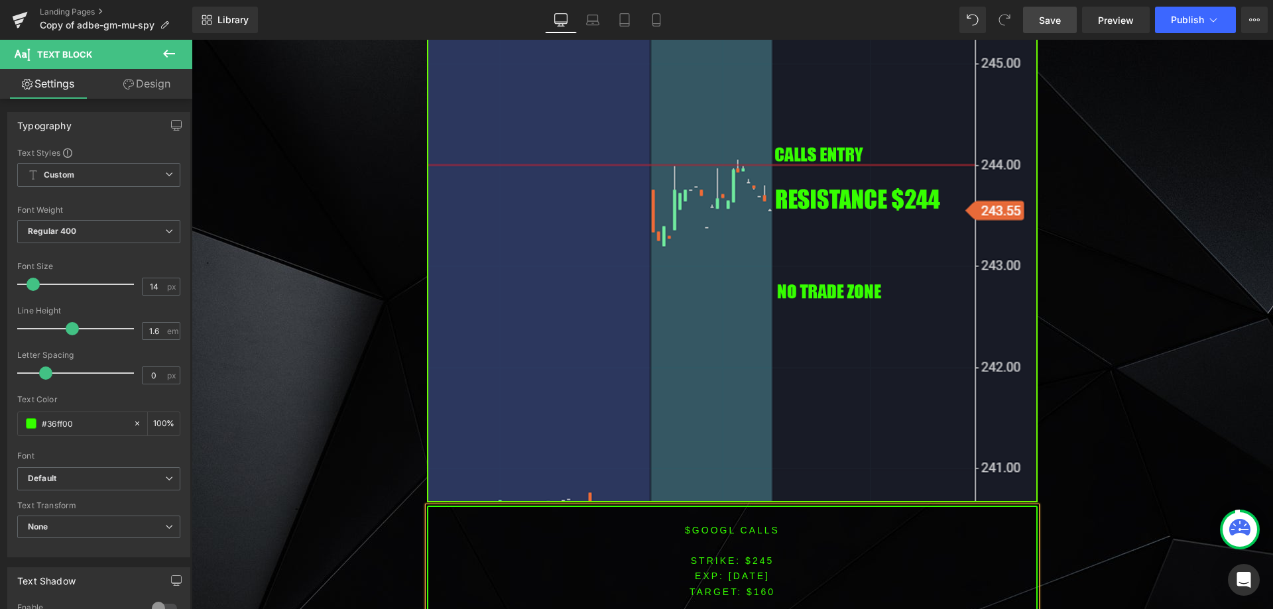
click at [756, 587] on span "TARGET: $160" at bounding box center [732, 592] width 86 height 11
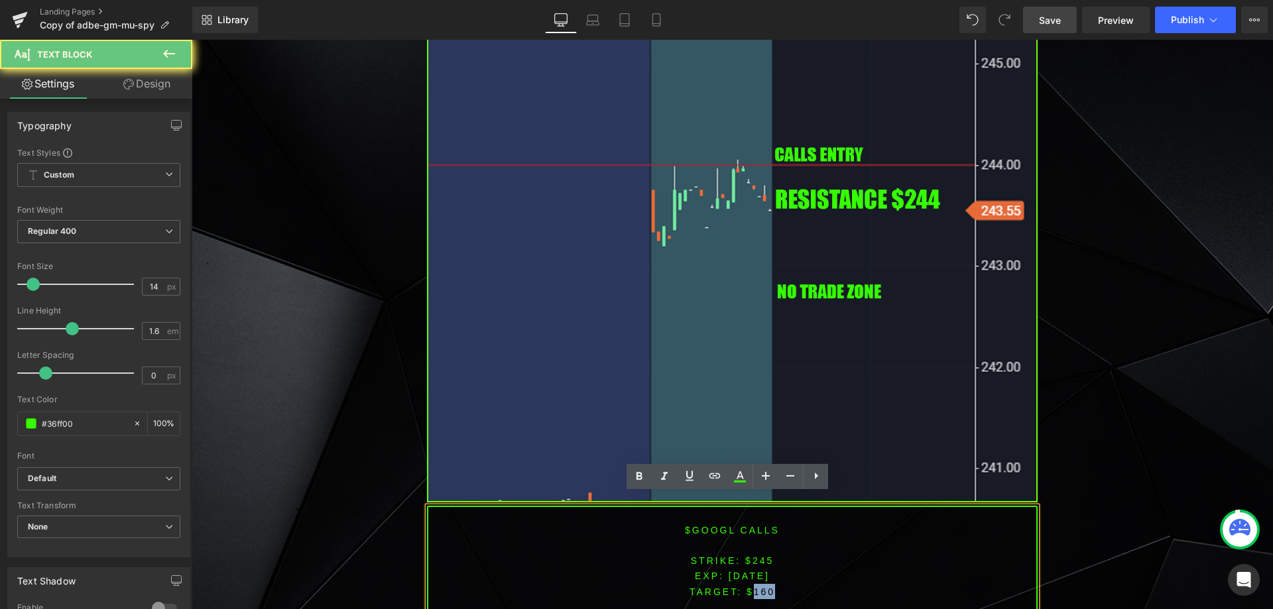
click at [756, 587] on span "TARGET: $160" at bounding box center [732, 592] width 86 height 11
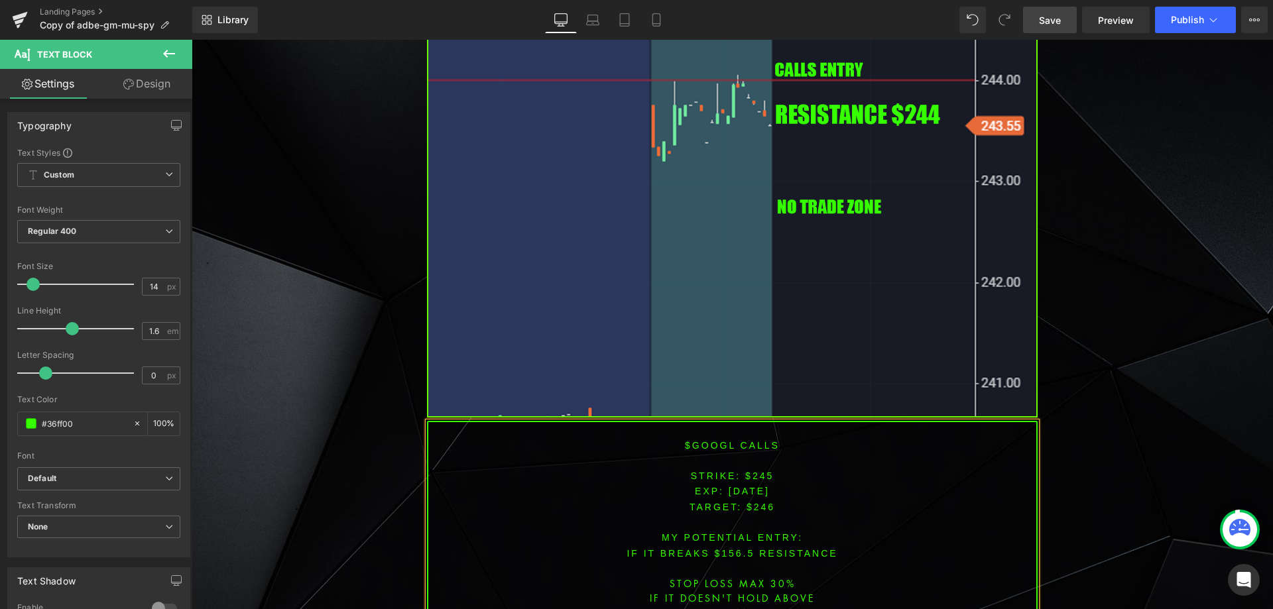
scroll to position [3113, 0]
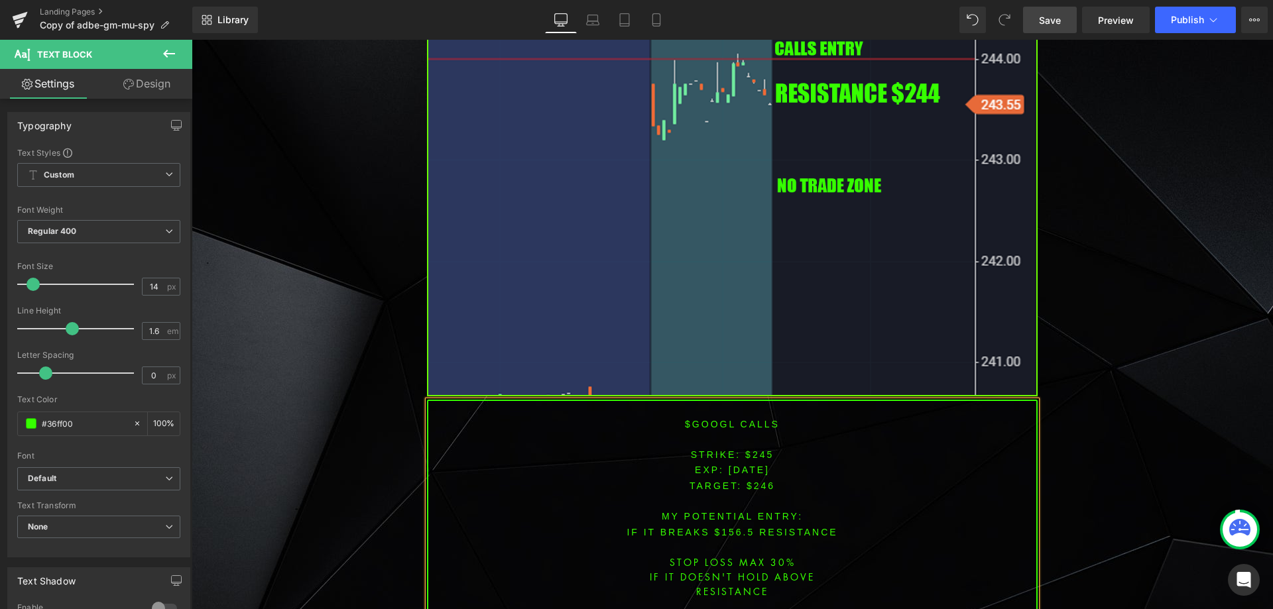
click at [729, 527] on font "IF IT BREAKS $156.5 resistance" at bounding box center [731, 532] width 211 height 11
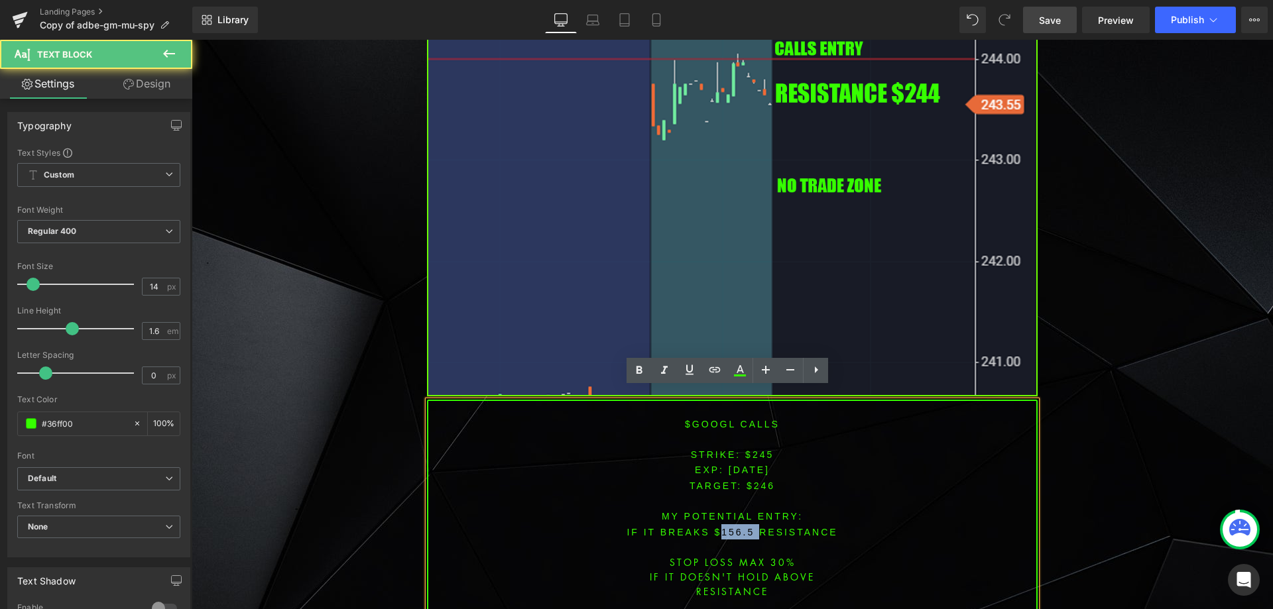
click at [729, 527] on font "IF IT BREAKS $156.5 resistance" at bounding box center [731, 532] width 211 height 11
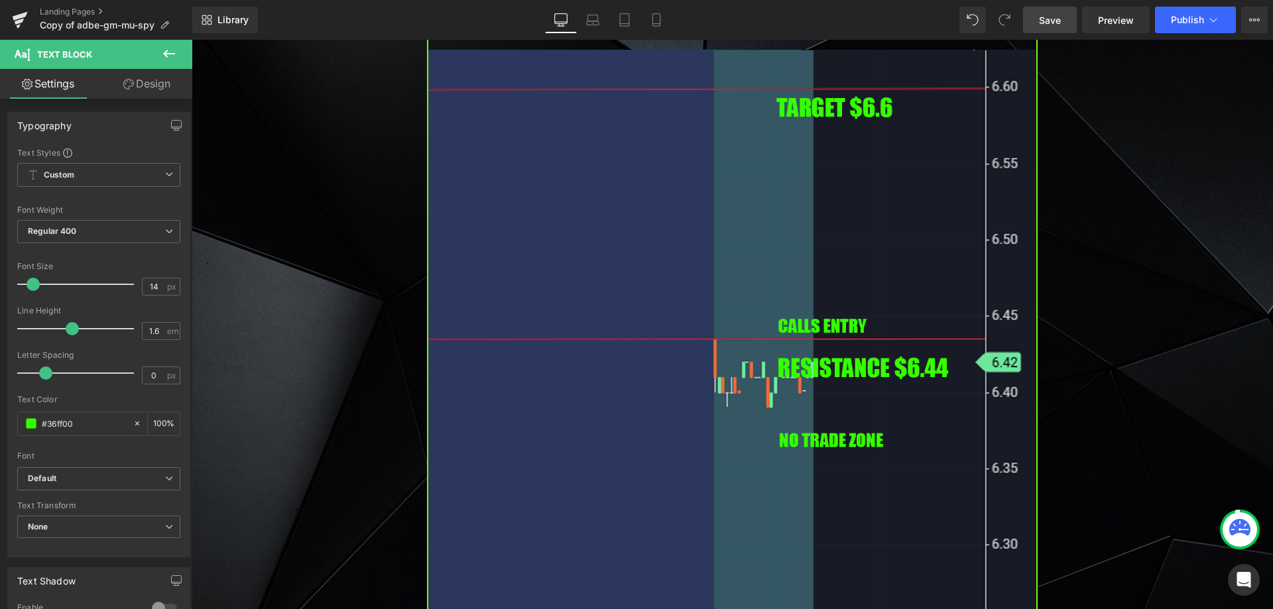
scroll to position [2052, 0]
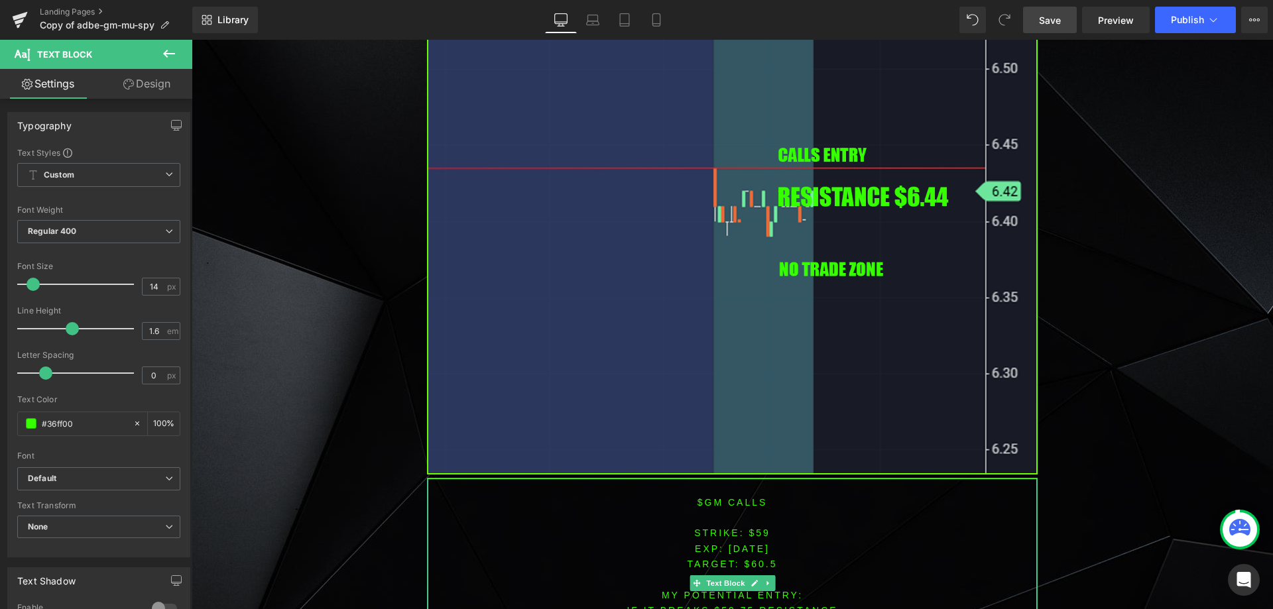
click at [705, 498] on font "$gm CALLS" at bounding box center [732, 502] width 70 height 11
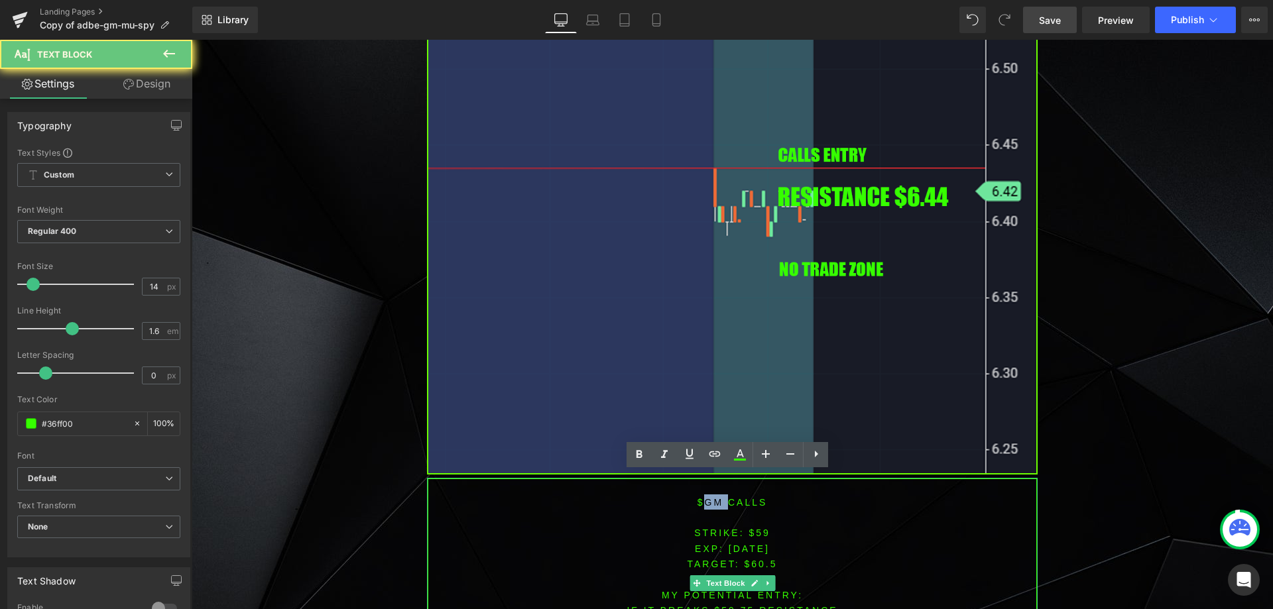
click at [705, 498] on font "$gm CALLS" at bounding box center [732, 502] width 70 height 11
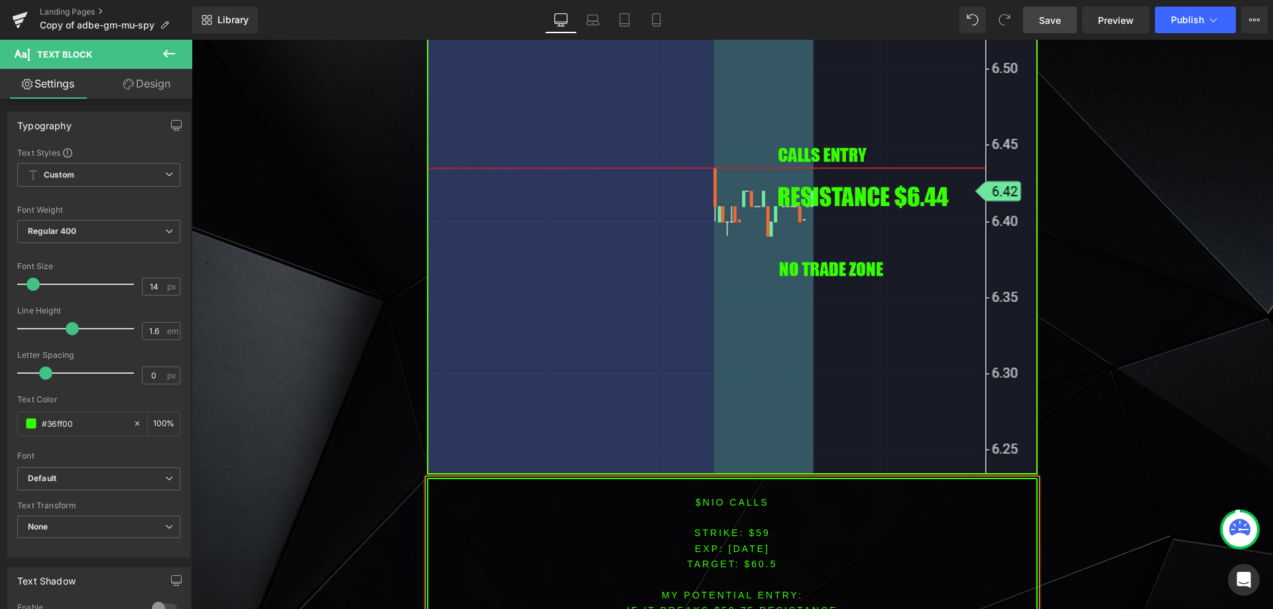
click at [685, 576] on p at bounding box center [732, 578] width 608 height 15
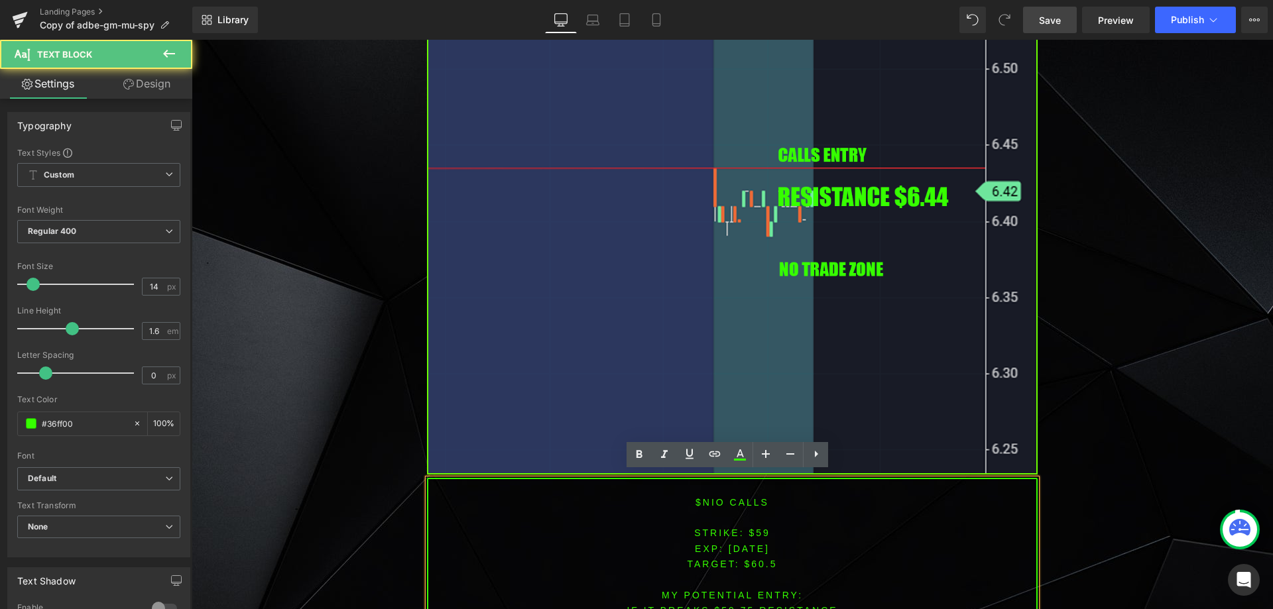
click at [752, 544] on span "[DATE]" at bounding box center [749, 549] width 41 height 11
click at [750, 528] on font "STRIKE: $59" at bounding box center [732, 533] width 76 height 11
click at [750, 541] on p "EXP: [DATE]" at bounding box center [732, 548] width 608 height 15
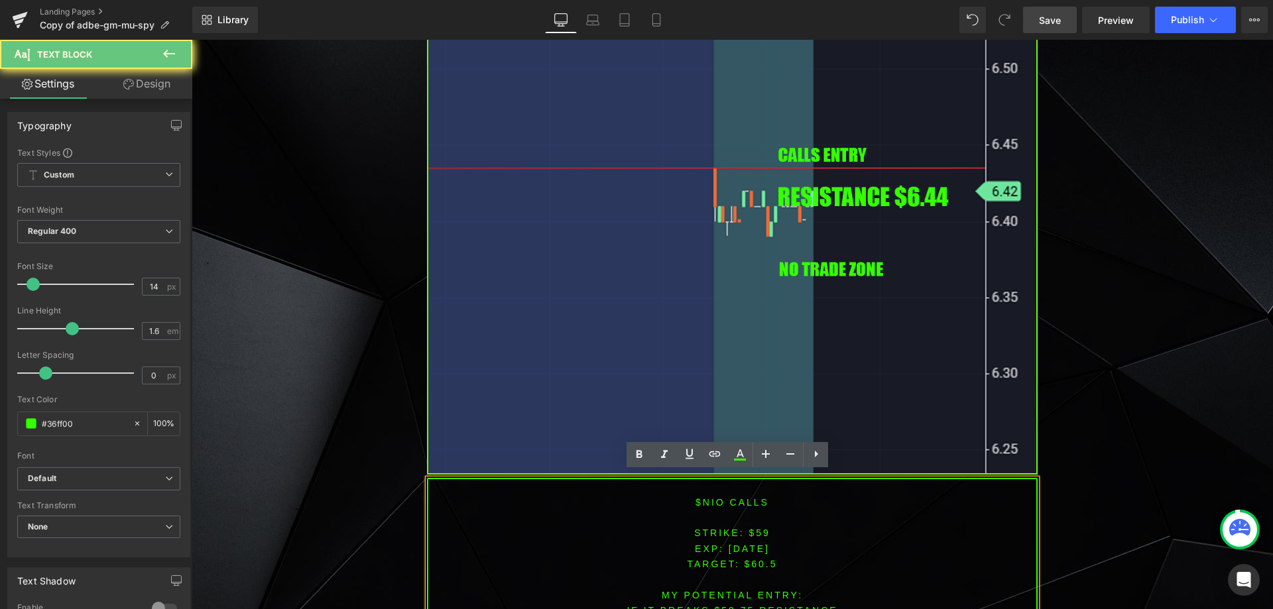
click at [753, 530] on font "STRIKE: $59" at bounding box center [732, 533] width 76 height 11
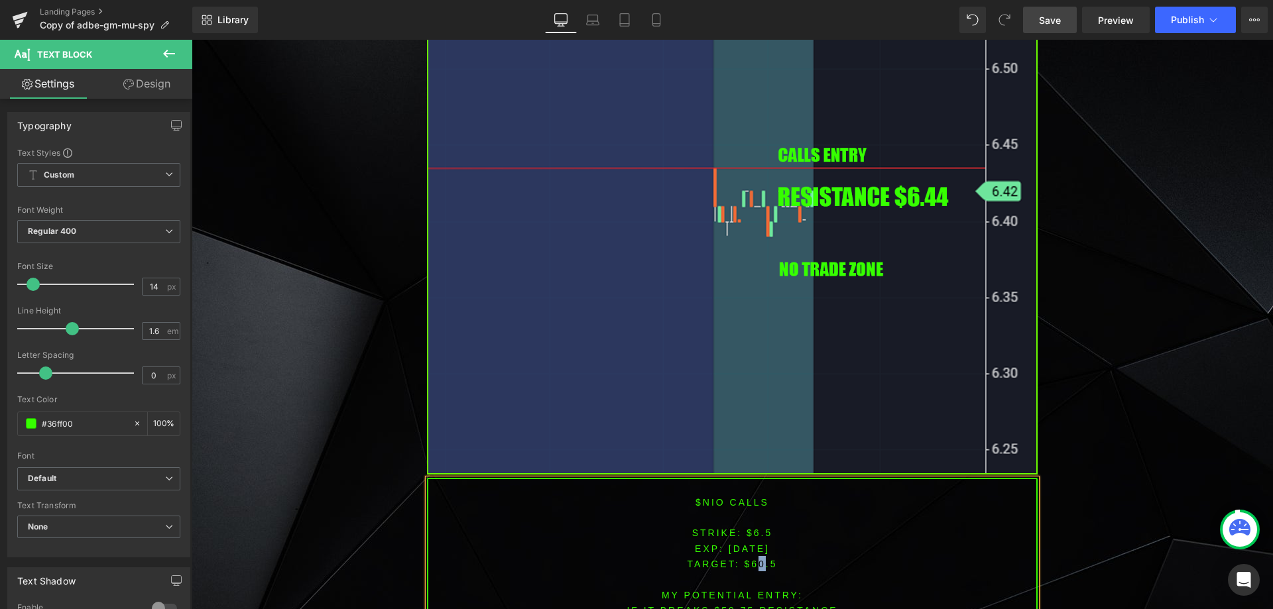
click at [757, 559] on span "TARGET: $60.5" at bounding box center [732, 564] width 90 height 11
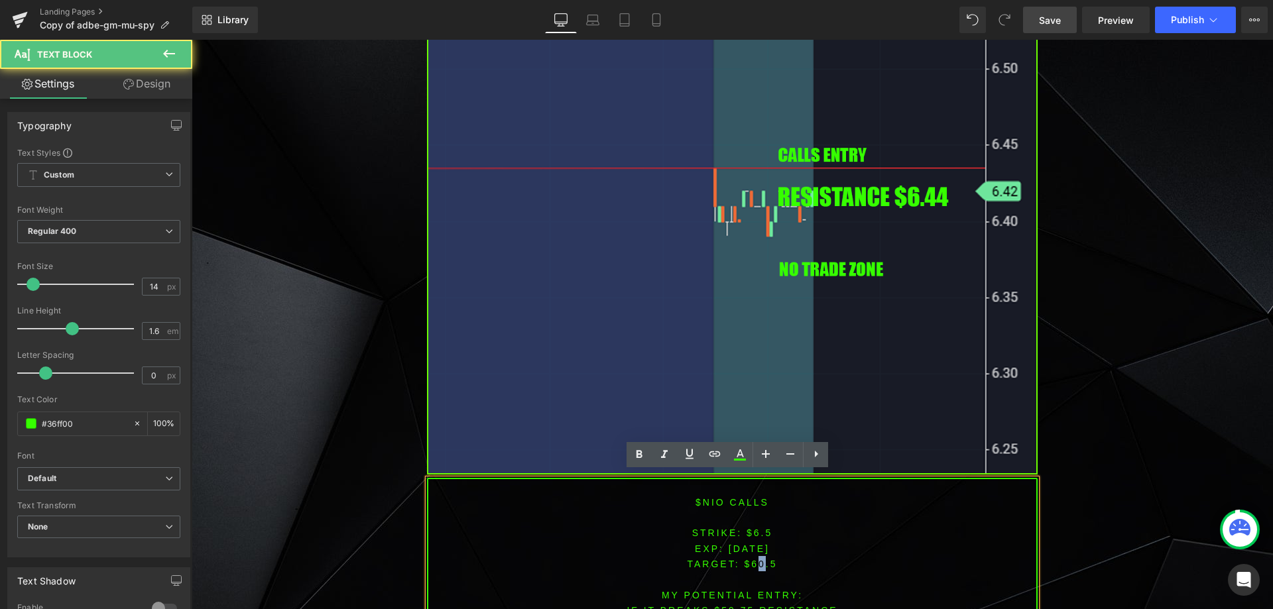
click at [757, 559] on span "TARGET: $60.5" at bounding box center [732, 564] width 90 height 11
click at [762, 559] on span "TARGET: $60.5" at bounding box center [732, 564] width 90 height 11
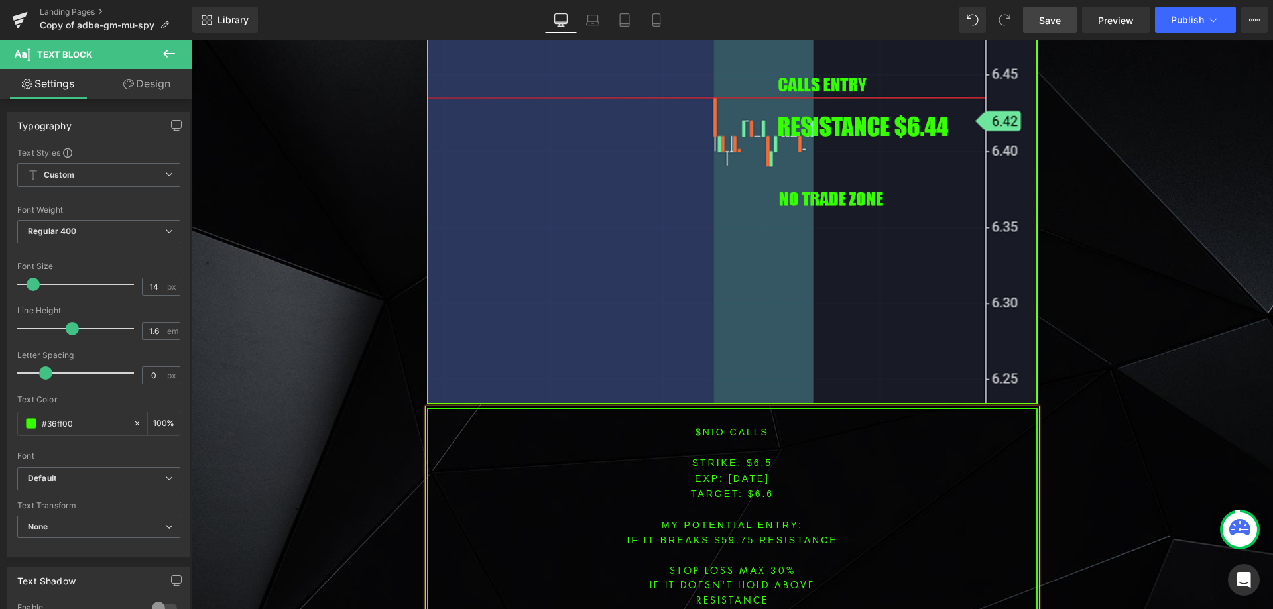
scroll to position [2137, 0]
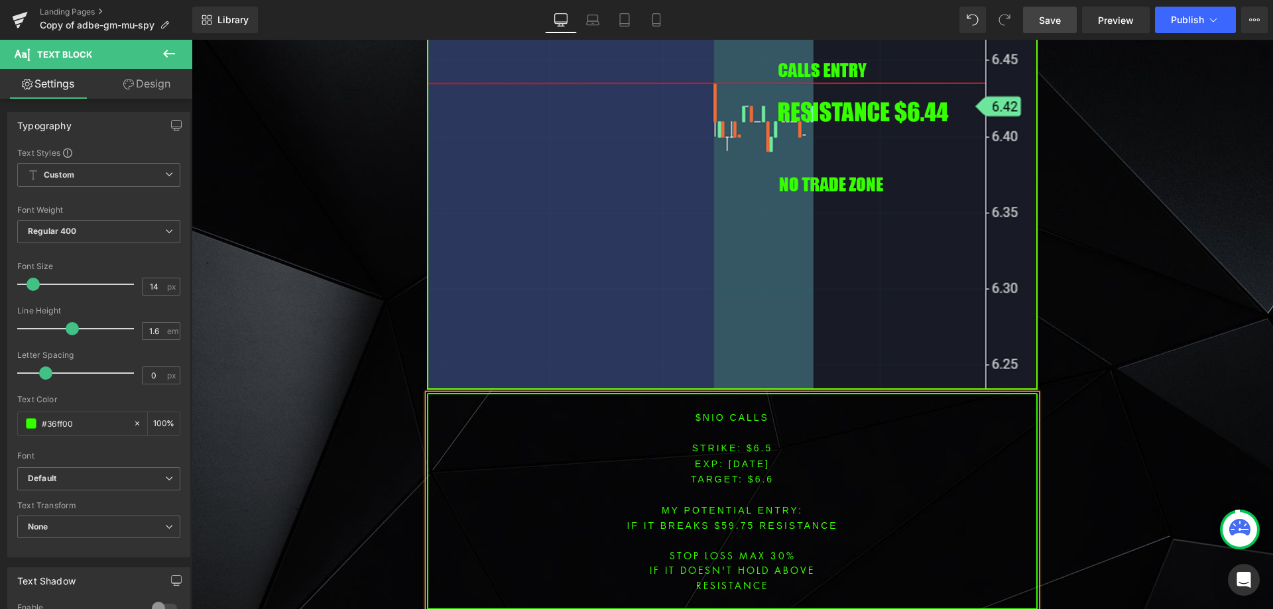
click at [731, 520] on font "IF IT BREAKS $59.75 resistance" at bounding box center [731, 525] width 211 height 11
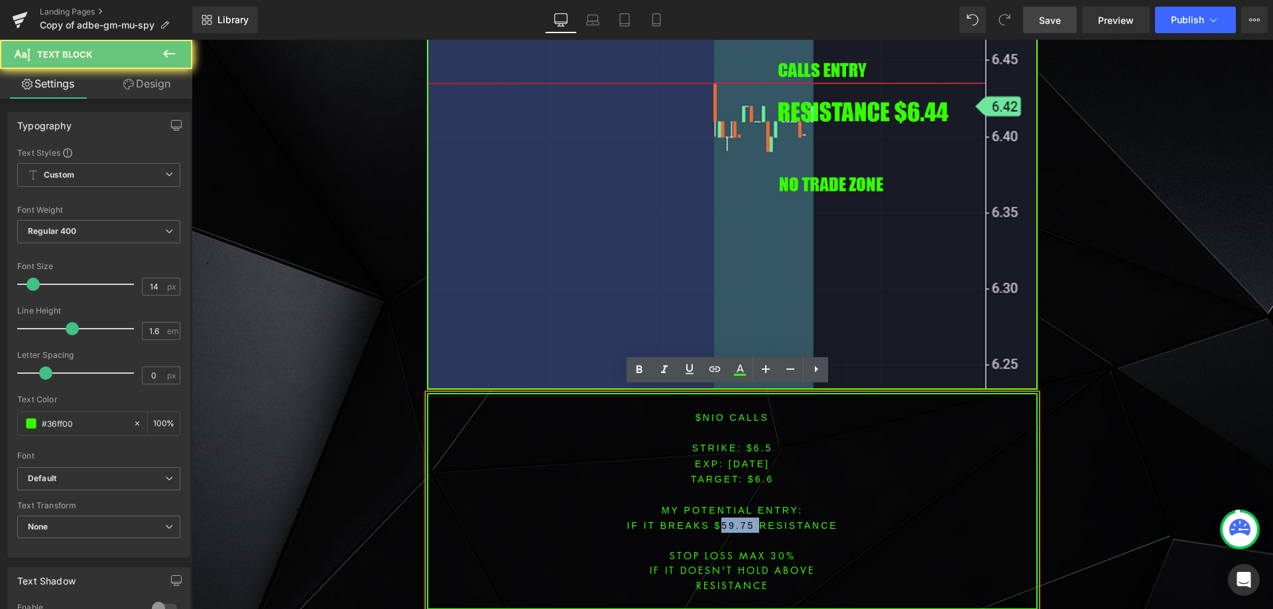
click at [731, 520] on font "IF IT BREAKS $59.75 resistance" at bounding box center [731, 525] width 211 height 11
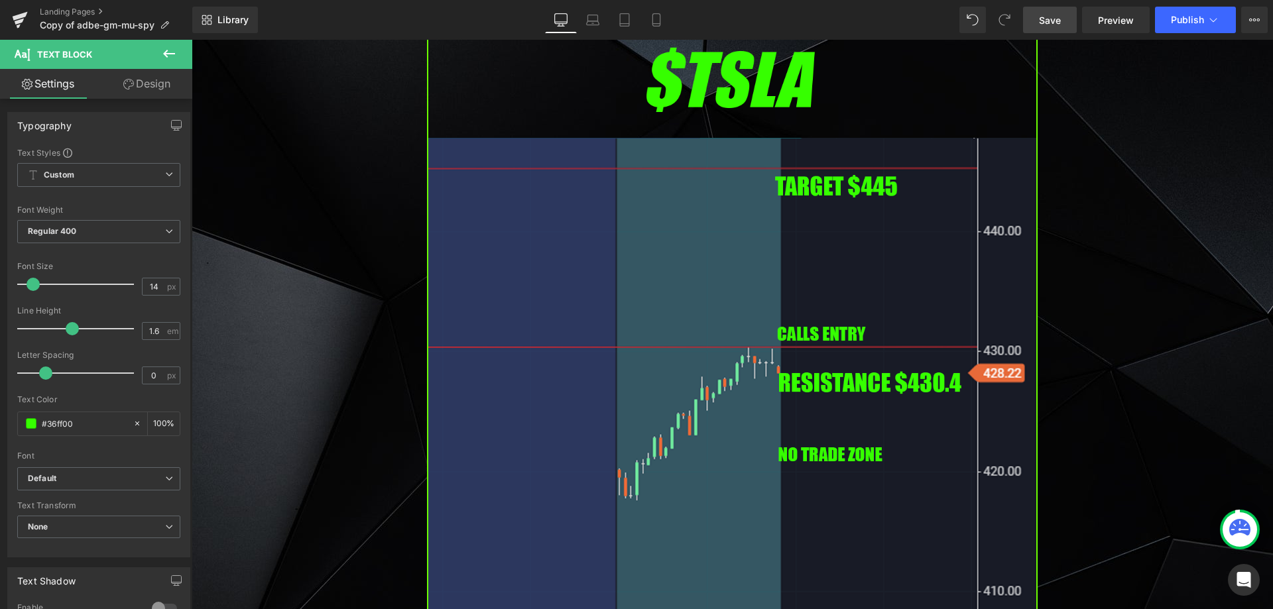
scroll to position [1209, 0]
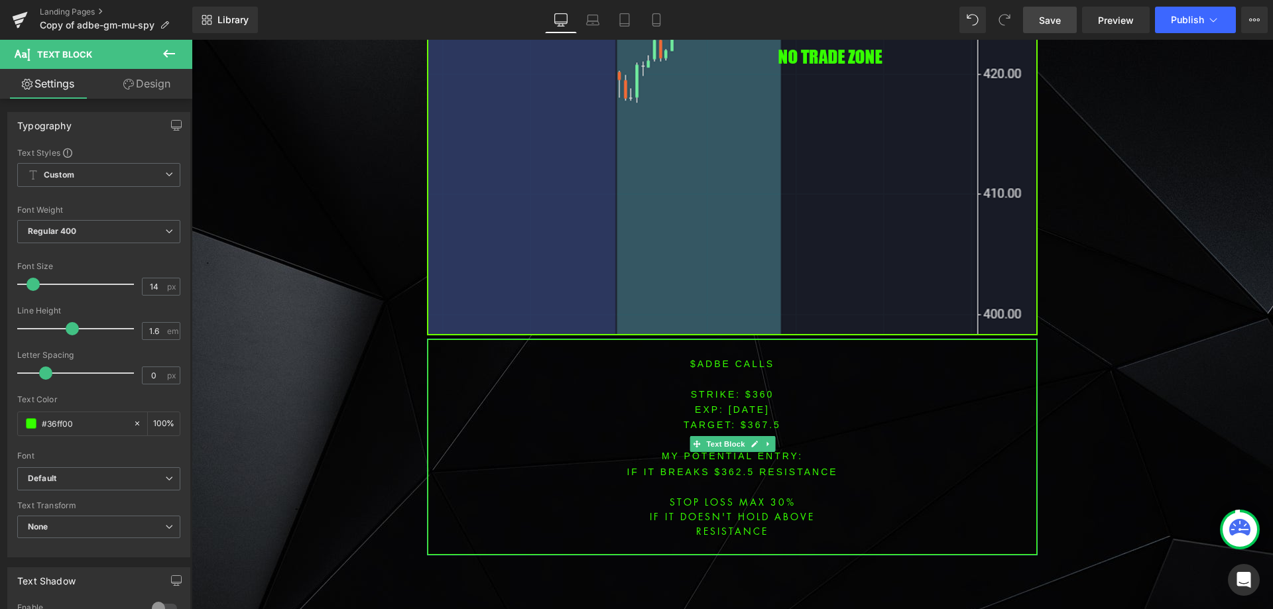
click at [705, 361] on font "$adbe CALLS" at bounding box center [732, 364] width 84 height 11
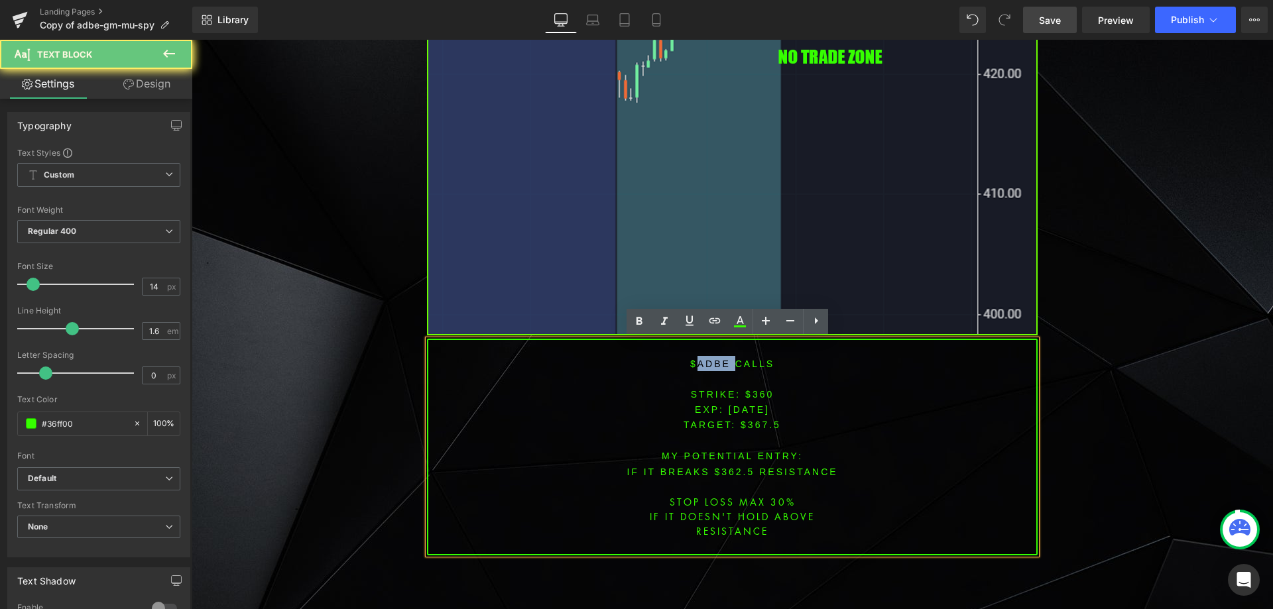
click at [705, 361] on font "$adbe CALLS" at bounding box center [732, 364] width 84 height 11
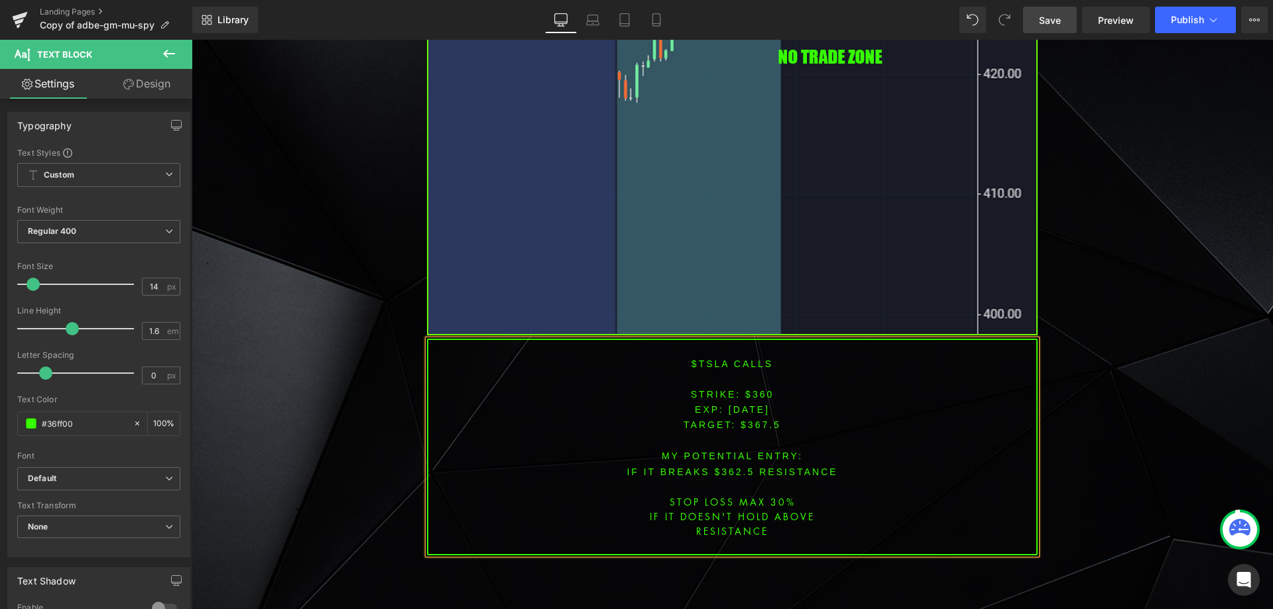
click at [776, 366] on p "$tsla CALLS" at bounding box center [732, 363] width 608 height 15
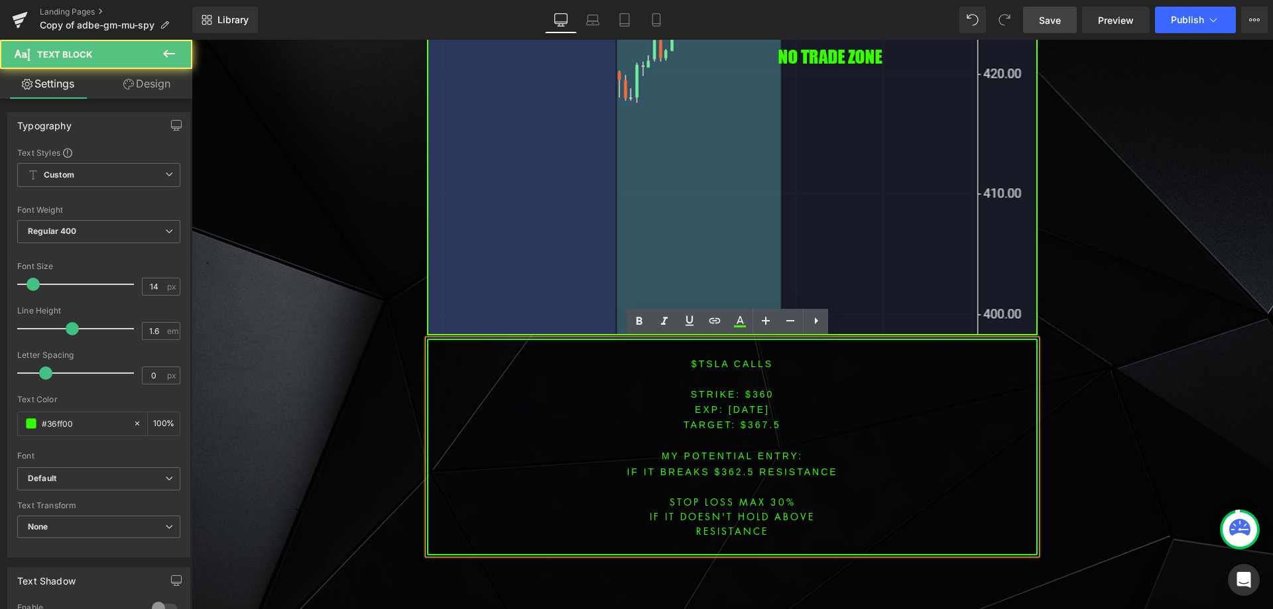
click at [754, 411] on span "[DATE]" at bounding box center [749, 409] width 41 height 11
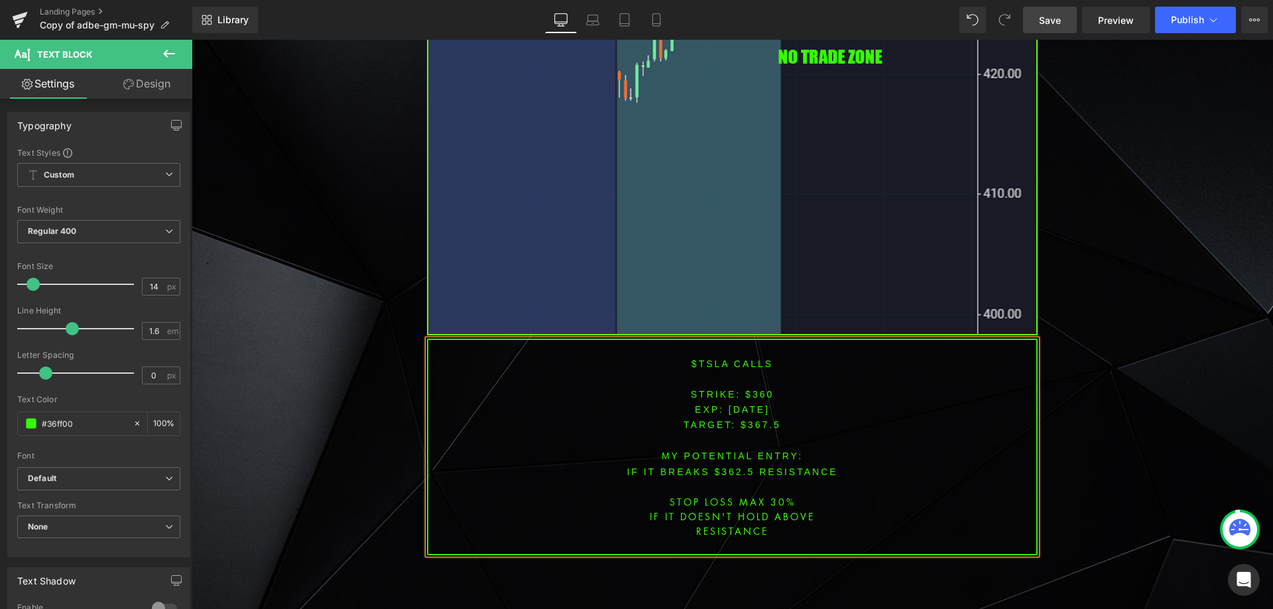
click at [753, 394] on font "STRIKE: $360" at bounding box center [733, 394] width 84 height 11
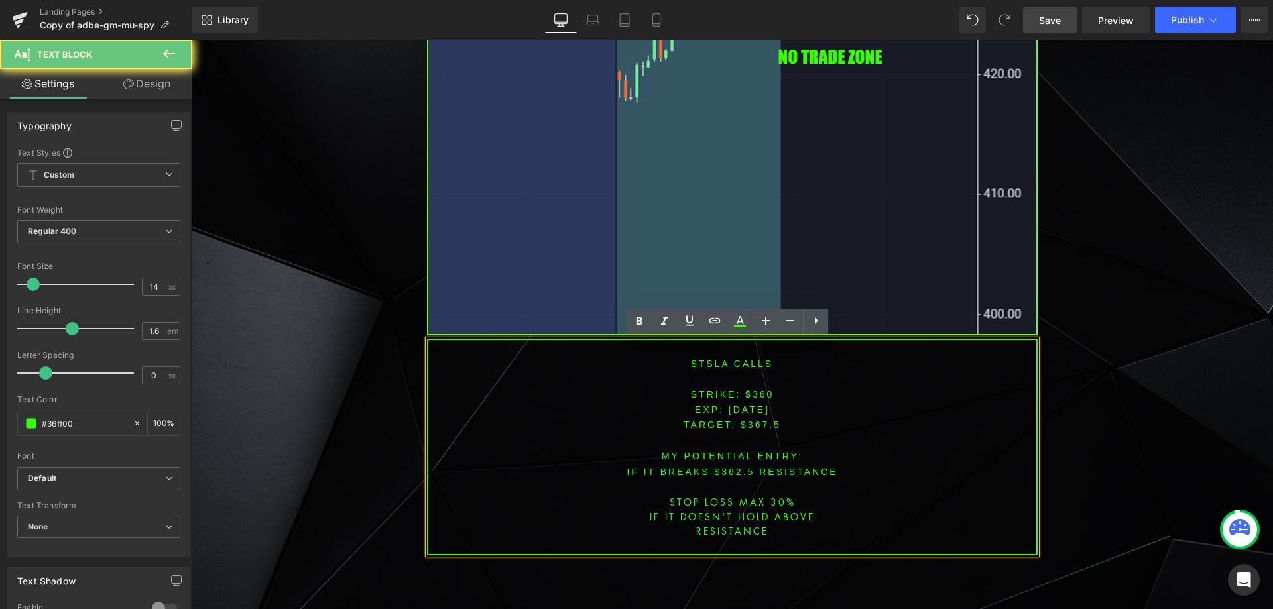
click at [752, 393] on font "STRIKE: $360" at bounding box center [733, 394] width 84 height 11
click at [758, 394] on font "STRIKE: $360" at bounding box center [733, 394] width 84 height 11
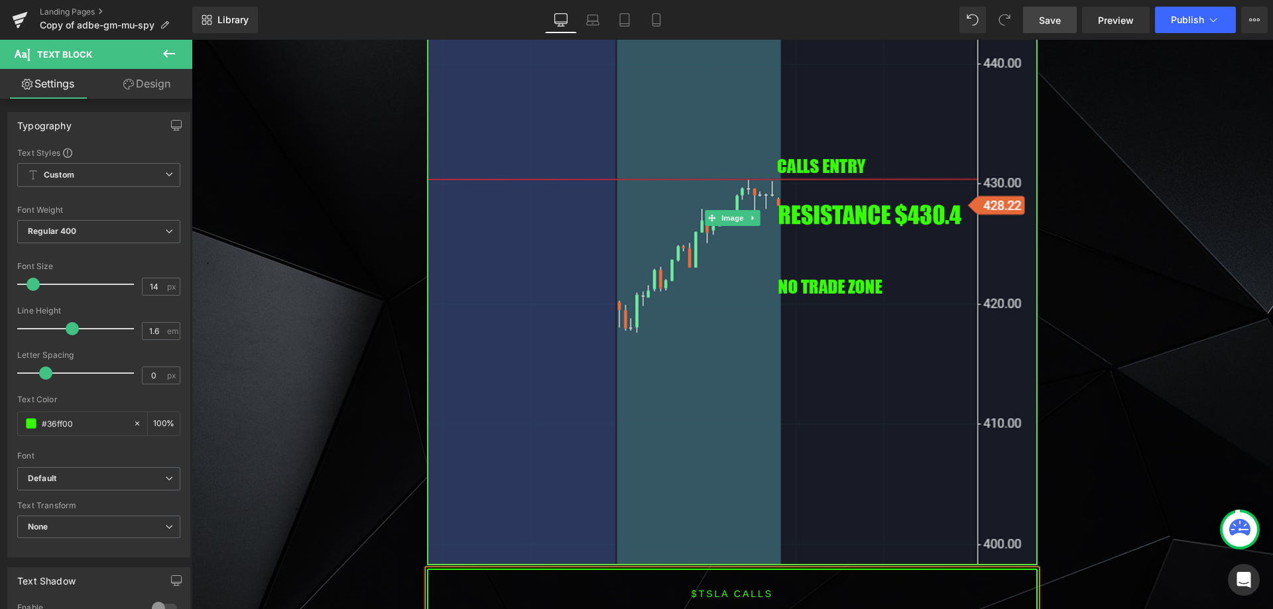
scroll to position [1010, 0]
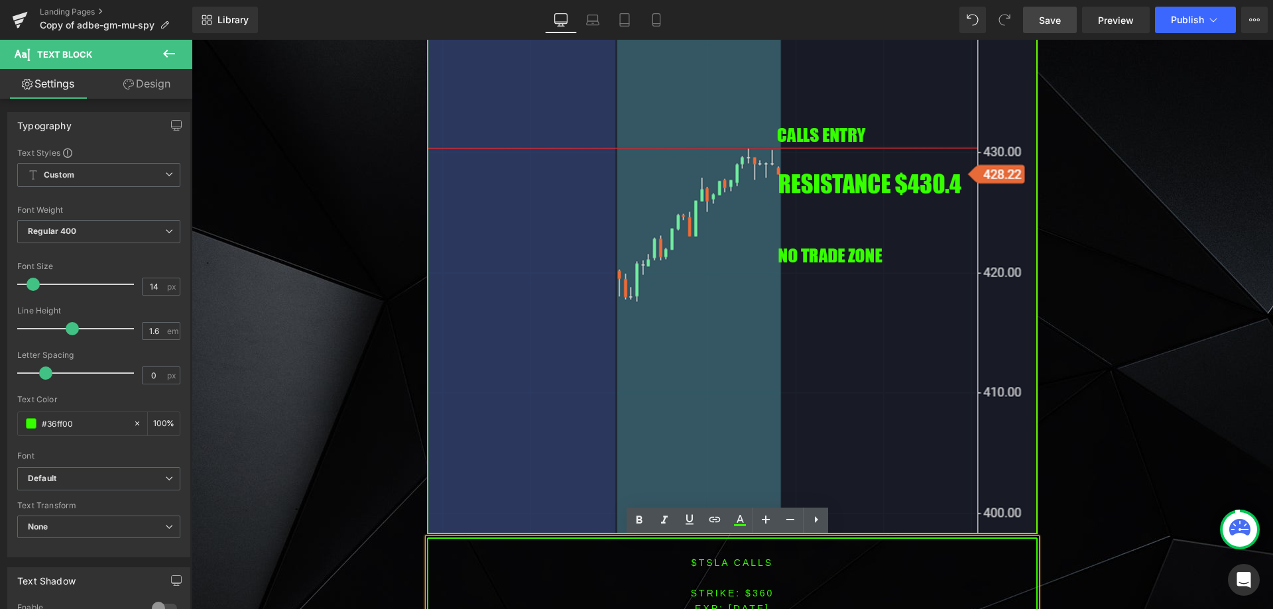
click at [743, 566] on font "$tsla CALLS" at bounding box center [732, 562] width 82 height 11
click at [752, 591] on font "STRIKE: $360" at bounding box center [733, 593] width 84 height 11
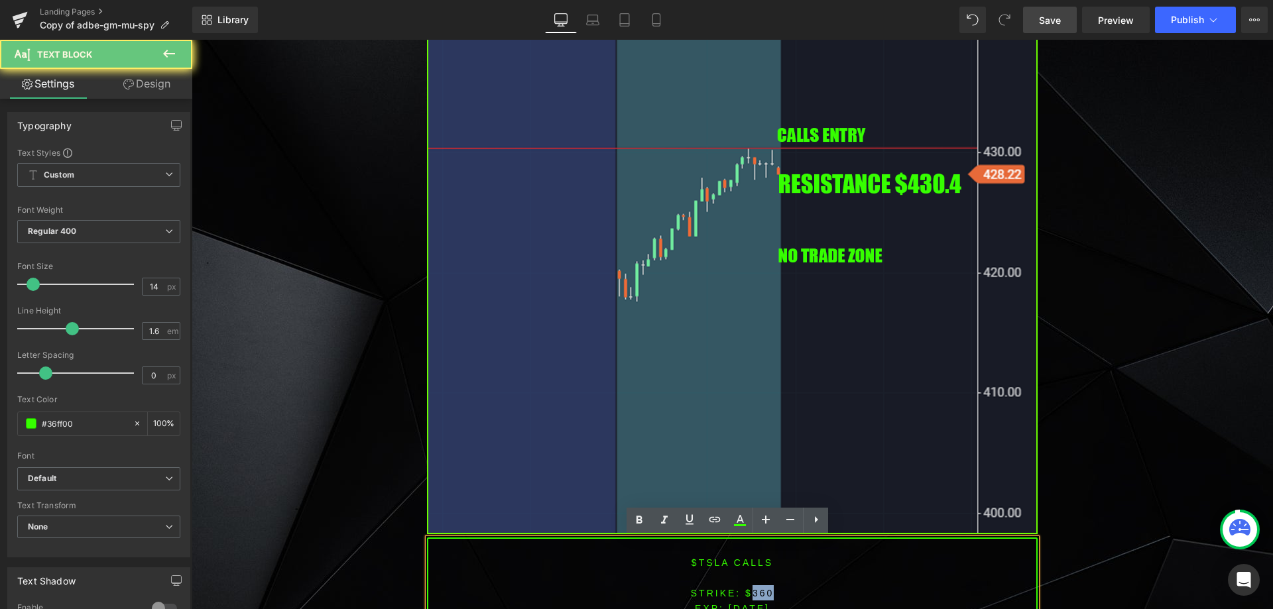
click at [752, 591] on font "STRIKE: $360" at bounding box center [733, 593] width 84 height 11
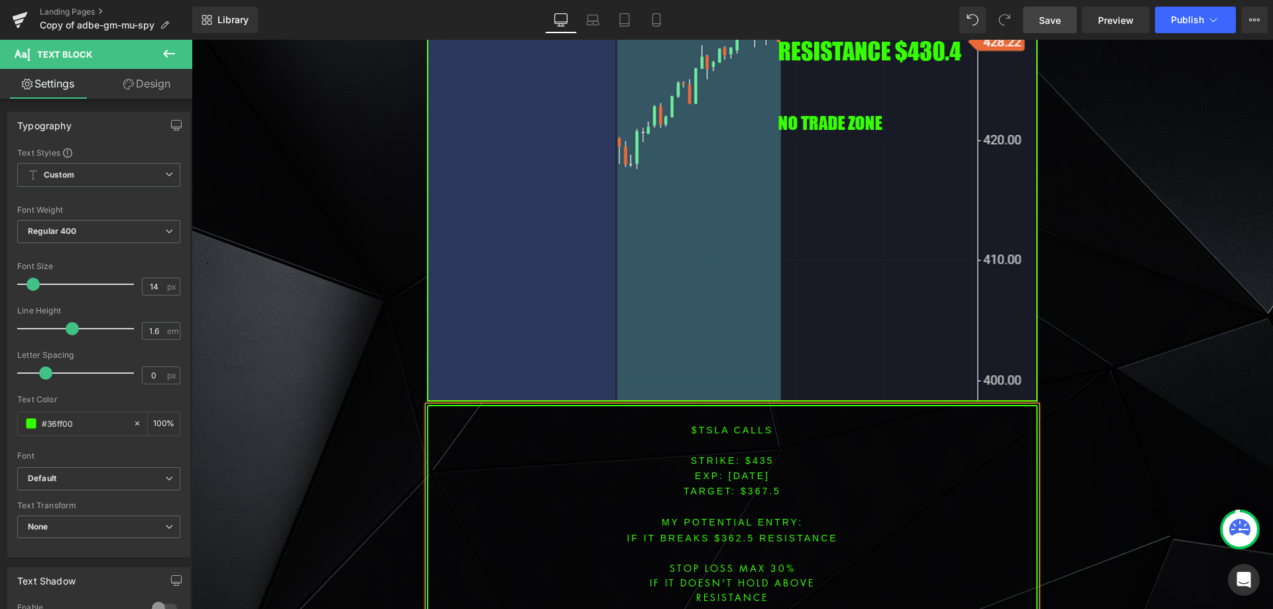
click at [754, 486] on span "TARGET: $367.5" at bounding box center [731, 491] width 97 height 11
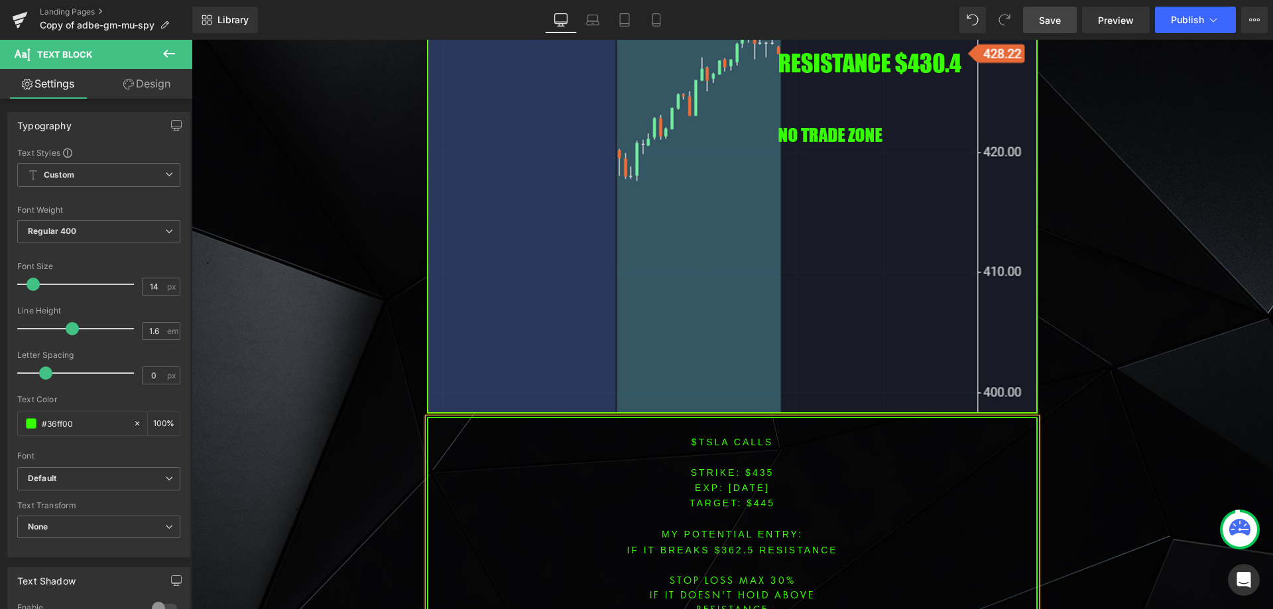
scroll to position [1161, 0]
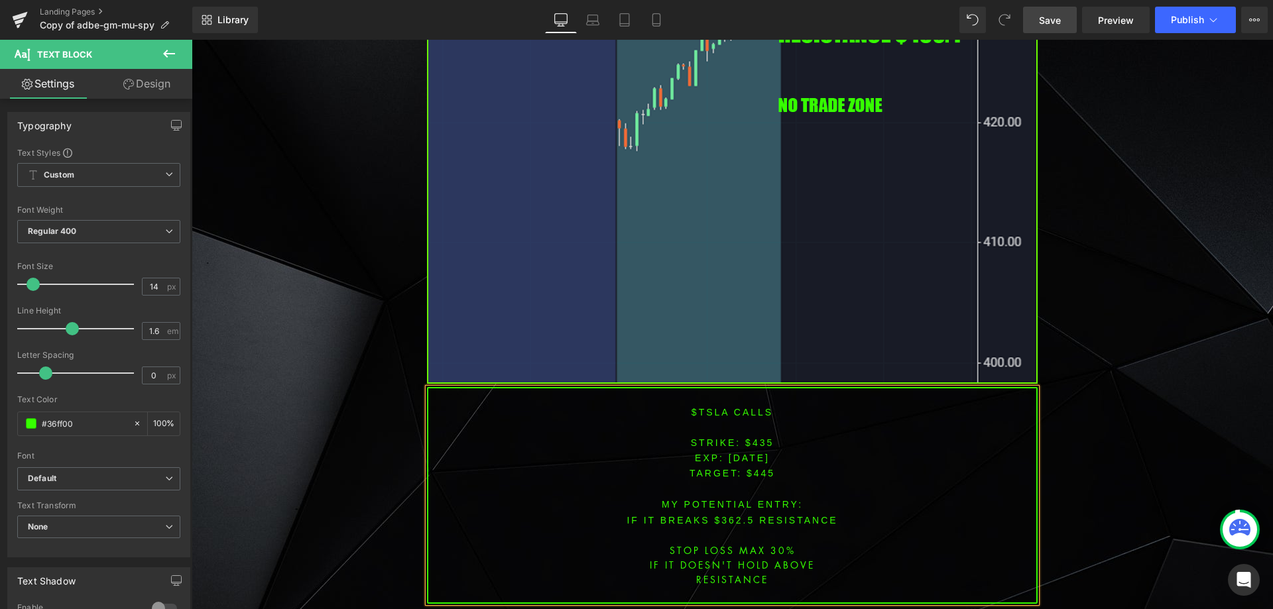
click at [725, 520] on font "IF IT BREAKS $362.5 resistance" at bounding box center [731, 520] width 211 height 11
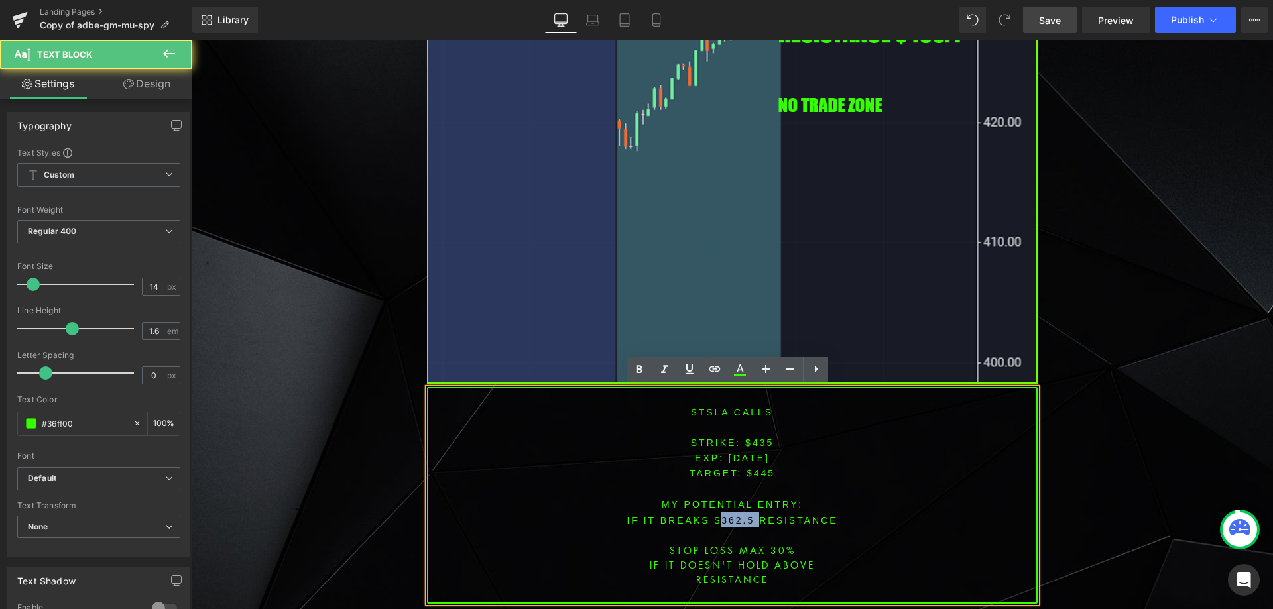
click at [725, 520] on font "IF IT BREAKS $362.5 resistance" at bounding box center [731, 520] width 211 height 11
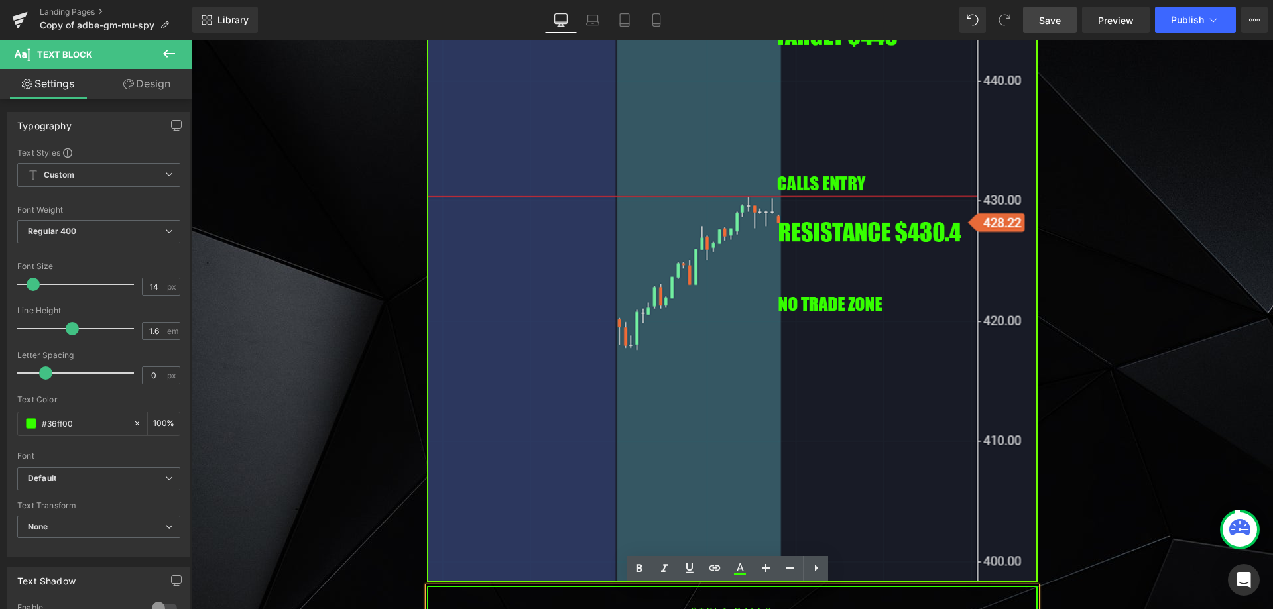
scroll to position [1073, 0]
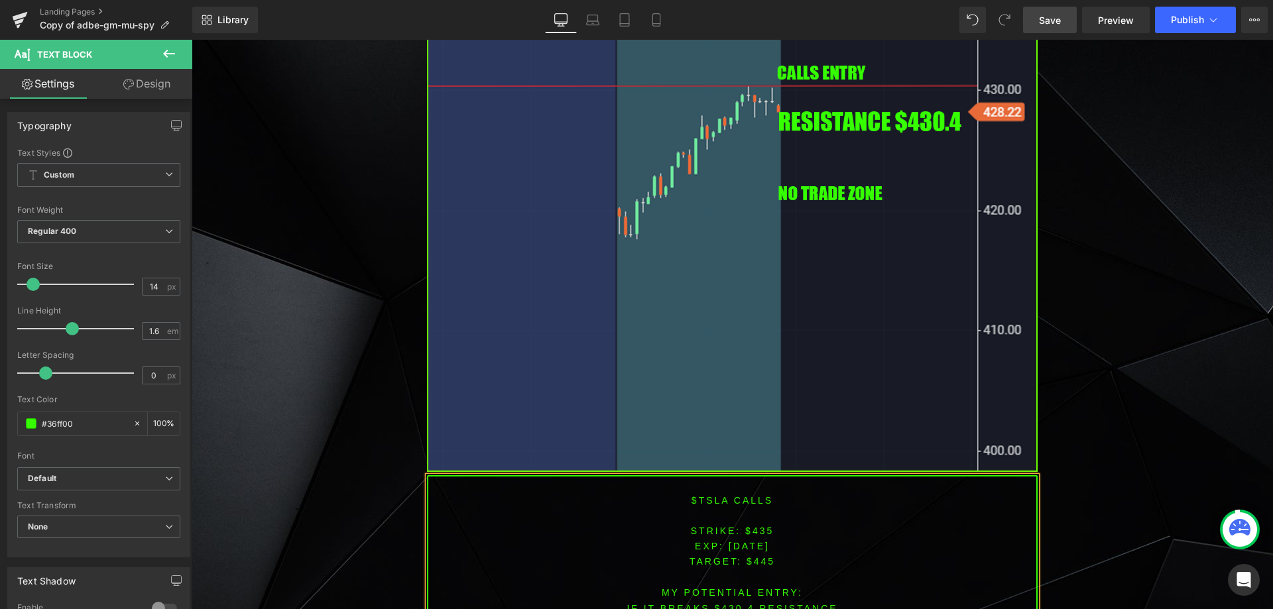
click at [1057, 29] on link "Save" at bounding box center [1050, 20] width 54 height 27
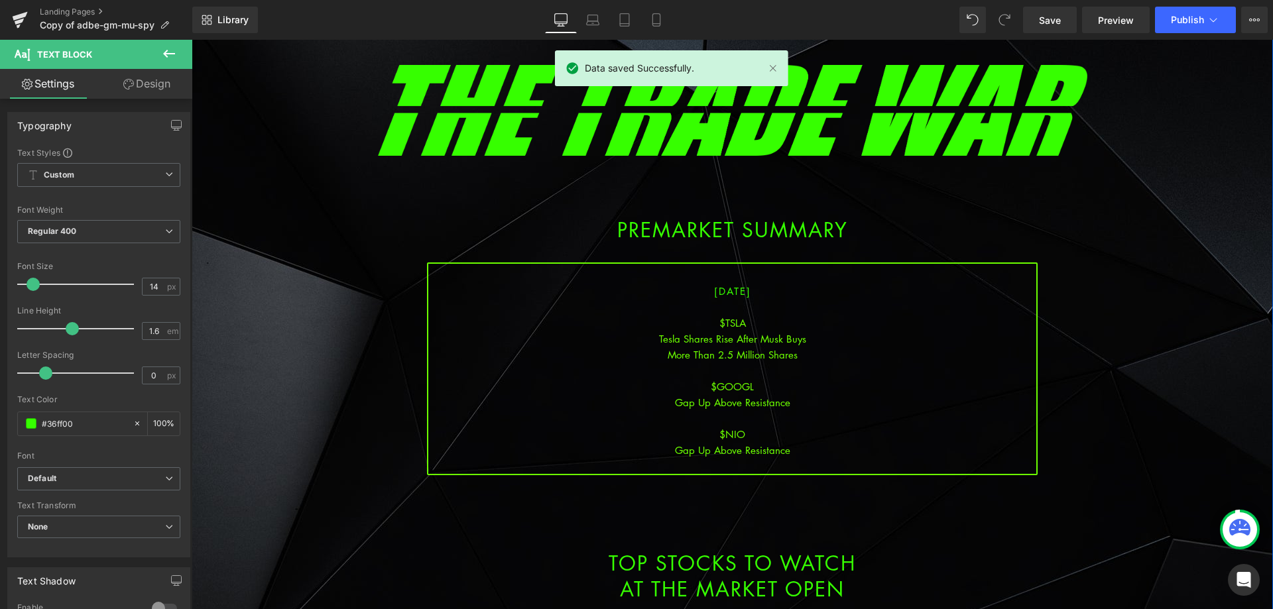
scroll to position [66, 0]
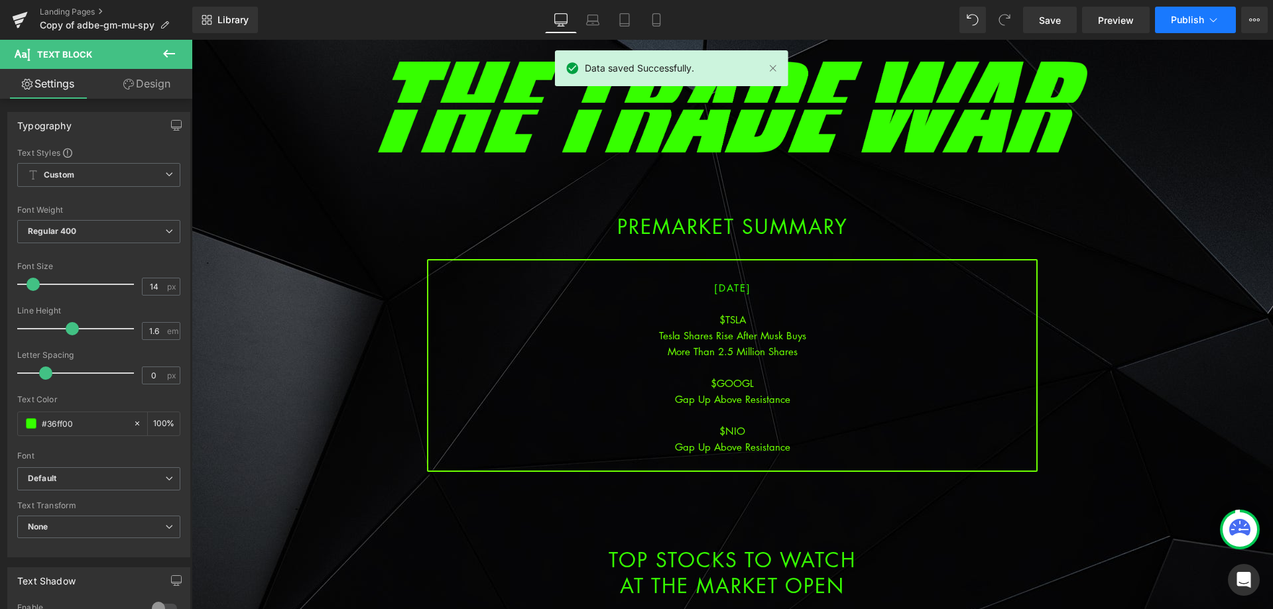
click at [1200, 22] on span "Publish" at bounding box center [1187, 20] width 33 height 11
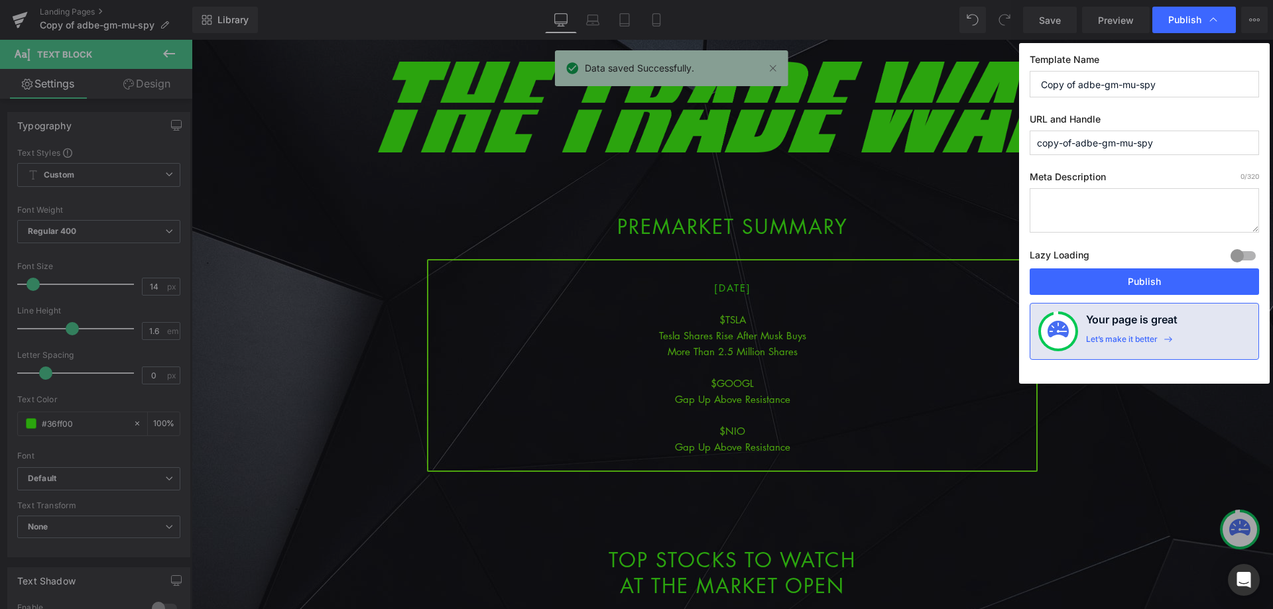
drag, startPoint x: 1029, startPoint y: 81, endPoint x: 992, endPoint y: 74, distance: 37.1
click at [993, 75] on div "Publish Template Name Copy of adbe-gm-mu-spy URL and Handle copy-of-adbe-gm-mu-…" at bounding box center [636, 304] width 1273 height 609
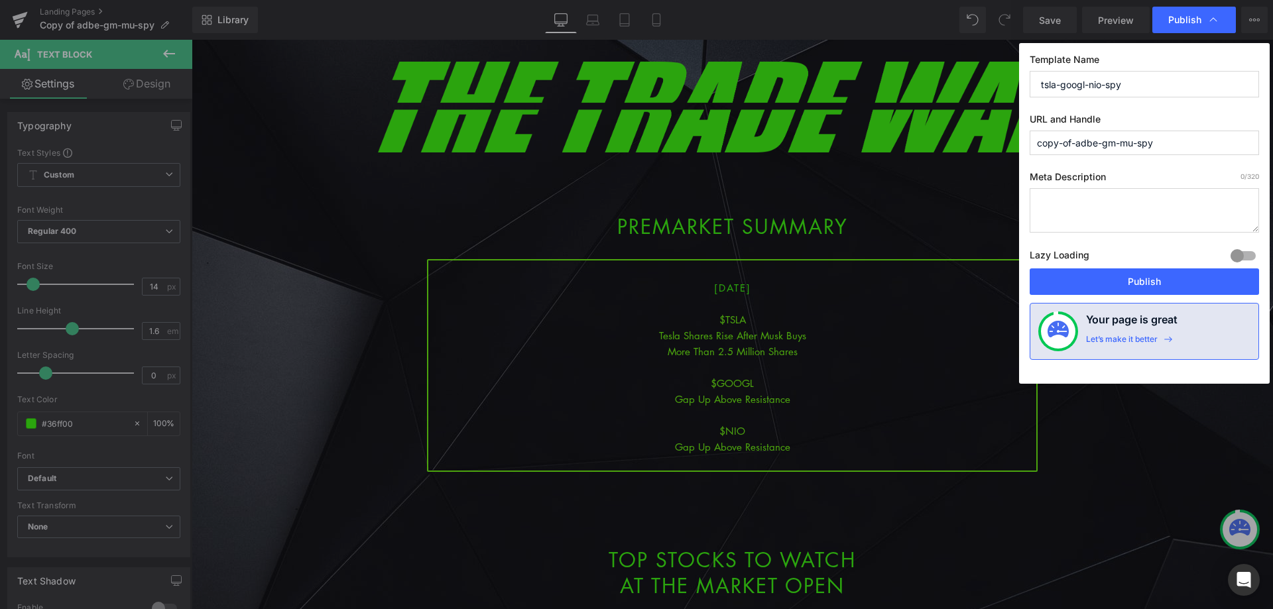
drag, startPoint x: 1051, startPoint y: 80, endPoint x: 922, endPoint y: 67, distance: 129.3
click at [923, 67] on div "Publish Template Name tsla-googl-nio-spy URL and Handle copy-of-adbe-gm-mu-spy …" at bounding box center [636, 304] width 1273 height 609
type input "tsla-googl-nio-spy"
drag, startPoint x: 1144, startPoint y: 146, endPoint x: 1005, endPoint y: 188, distance: 145.3
click at [979, 158] on div "Publish Template Name tsla-googl-nio-spy URL and Handle copy-of-adbe-gm-mu-spy …" at bounding box center [636, 304] width 1273 height 609
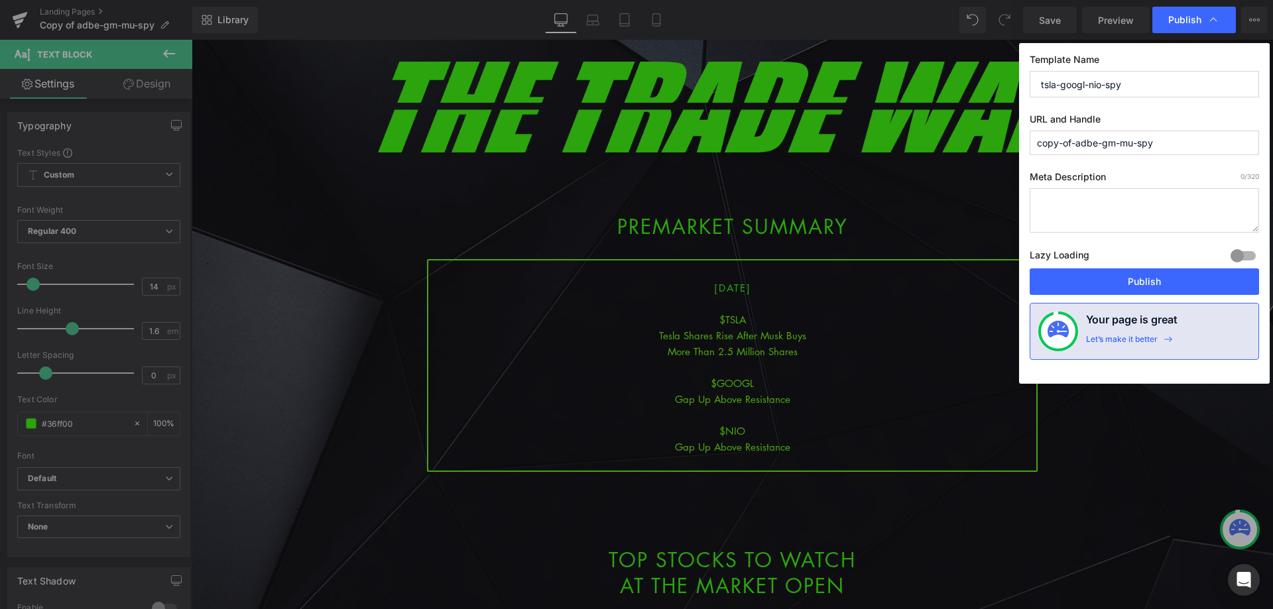
paste input "tsla-googl-nio"
type input "tsla-googl-nio-spy"
click at [1130, 277] on button "Publish" at bounding box center [1143, 281] width 229 height 27
